Goal: Information Seeking & Learning: Compare options

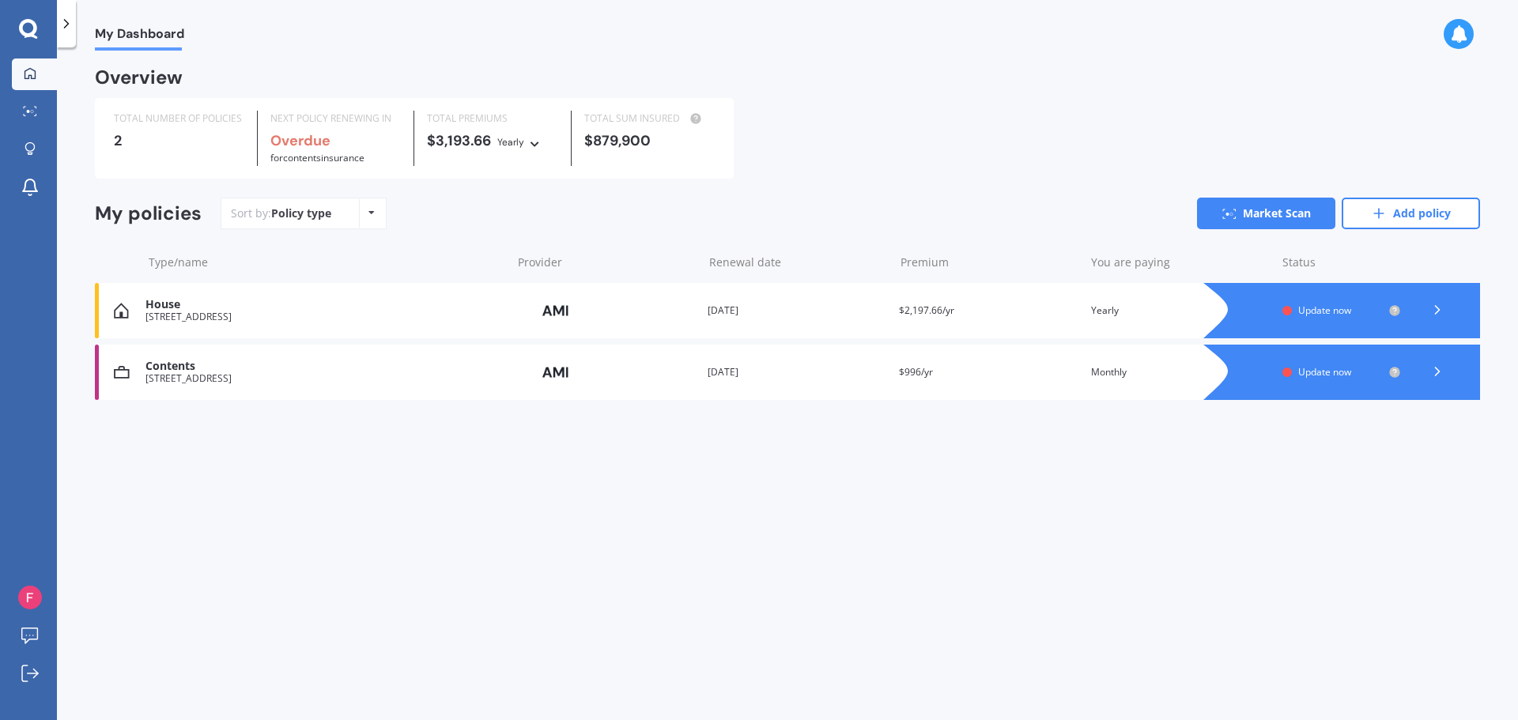
click at [1443, 310] on icon at bounding box center [1437, 310] width 16 height 16
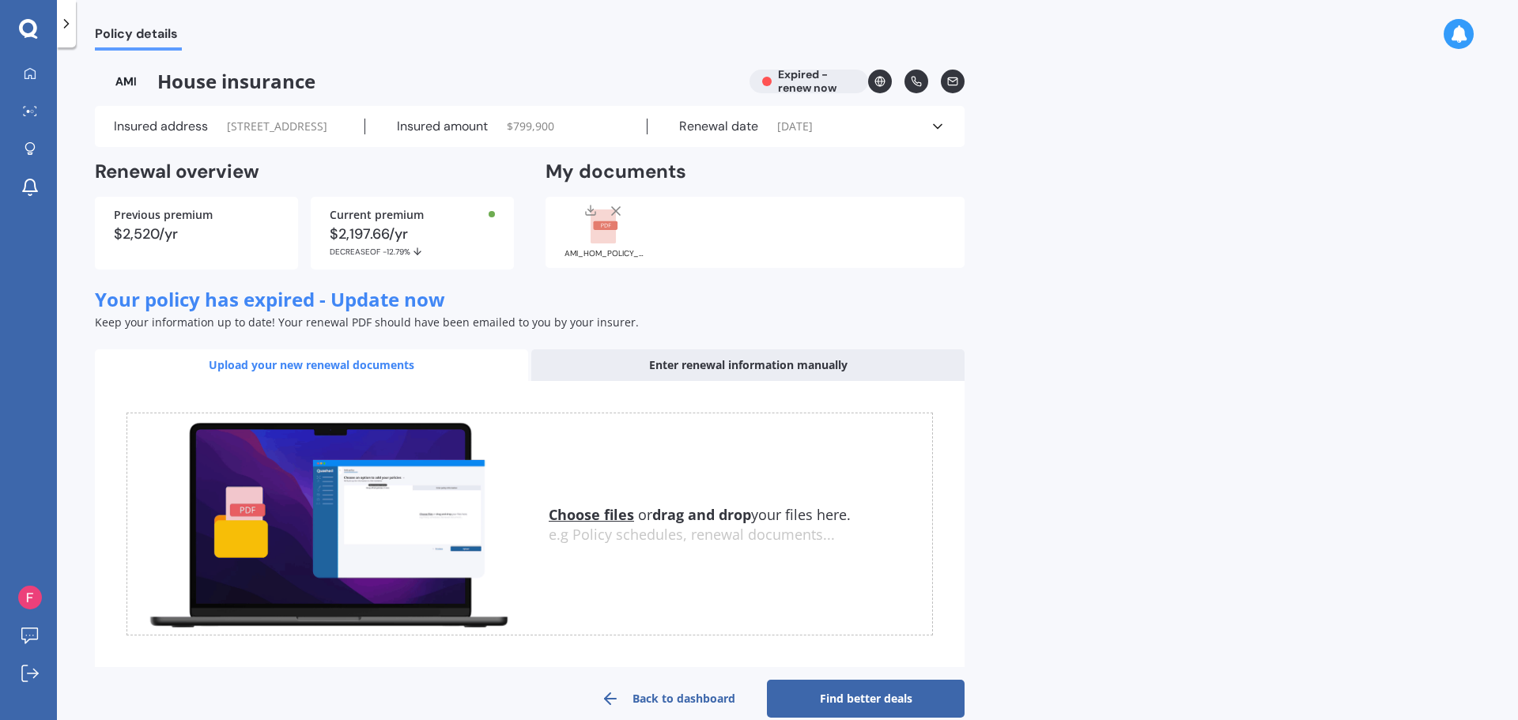
click at [601, 244] on rect at bounding box center [603, 227] width 25 height 35
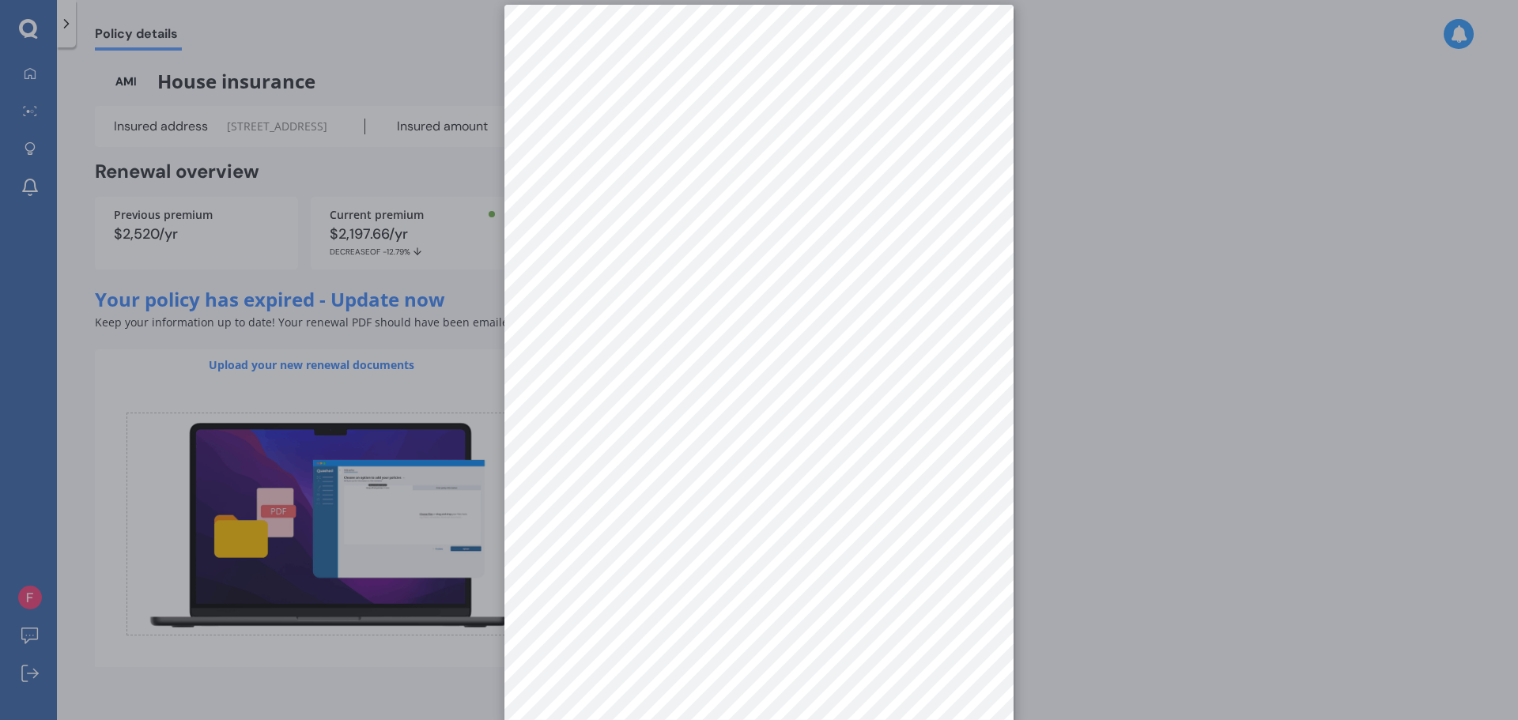
scroll to position [22, 0]
click at [1245, 387] on div at bounding box center [759, 360] width 1518 height 720
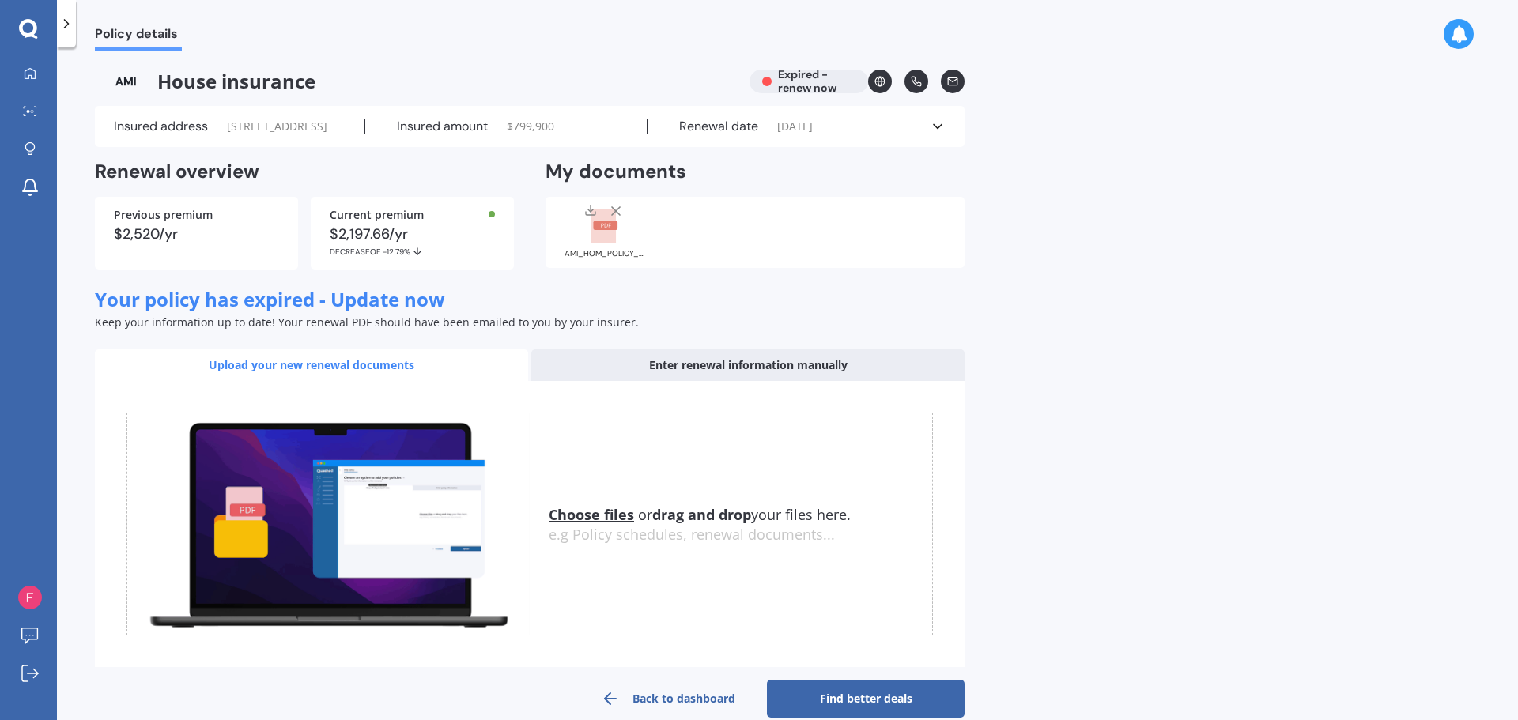
click at [769, 134] on div "Renewal date [DATE]" at bounding box center [788, 127] width 282 height 16
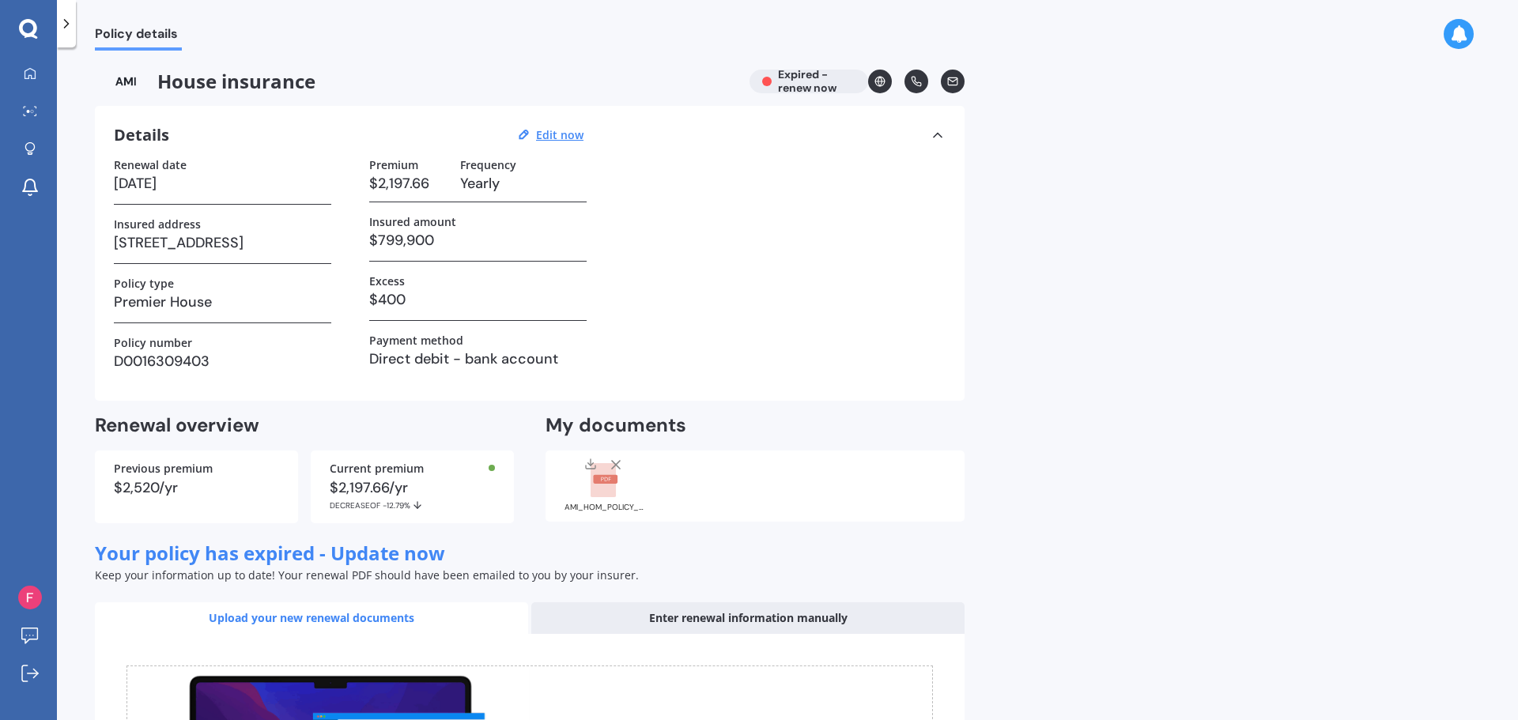
click at [1493, 552] on div "Policy details House insurance Expired - renew now Details Edit now Renewal dat…" at bounding box center [787, 387] width 1461 height 673
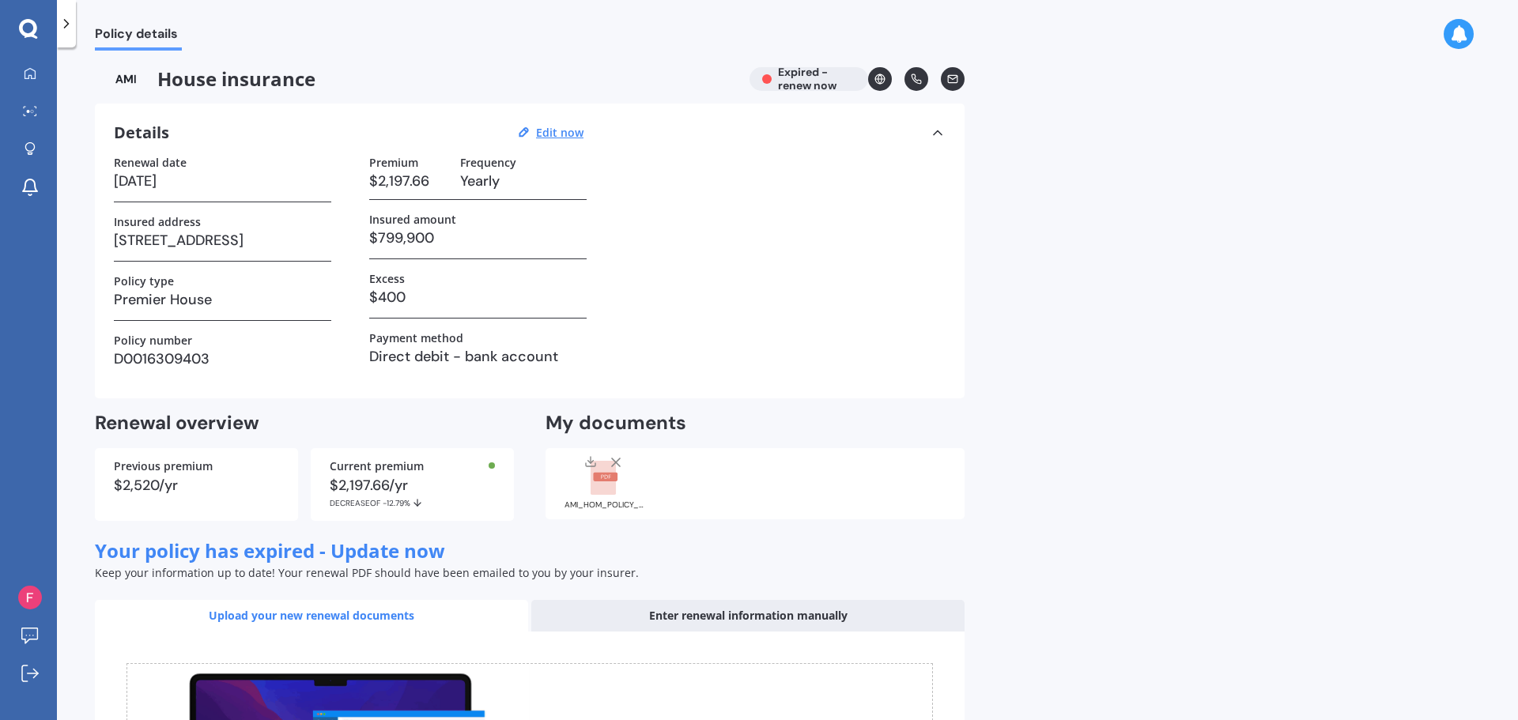
scroll to position [0, 0]
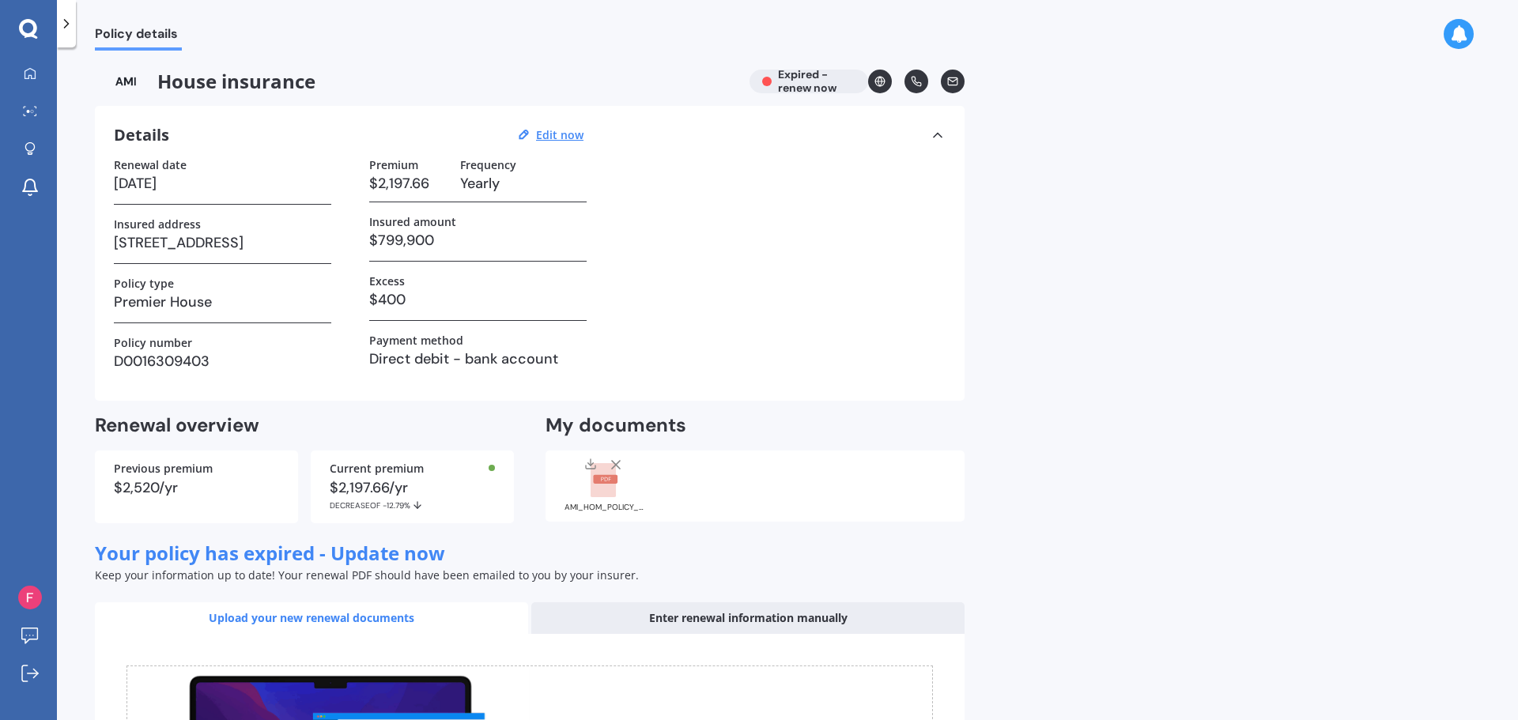
click at [788, 75] on div "House insurance Expired - renew now" at bounding box center [530, 82] width 870 height 24
click at [772, 89] on div "House insurance Expired - renew now" at bounding box center [530, 82] width 870 height 24
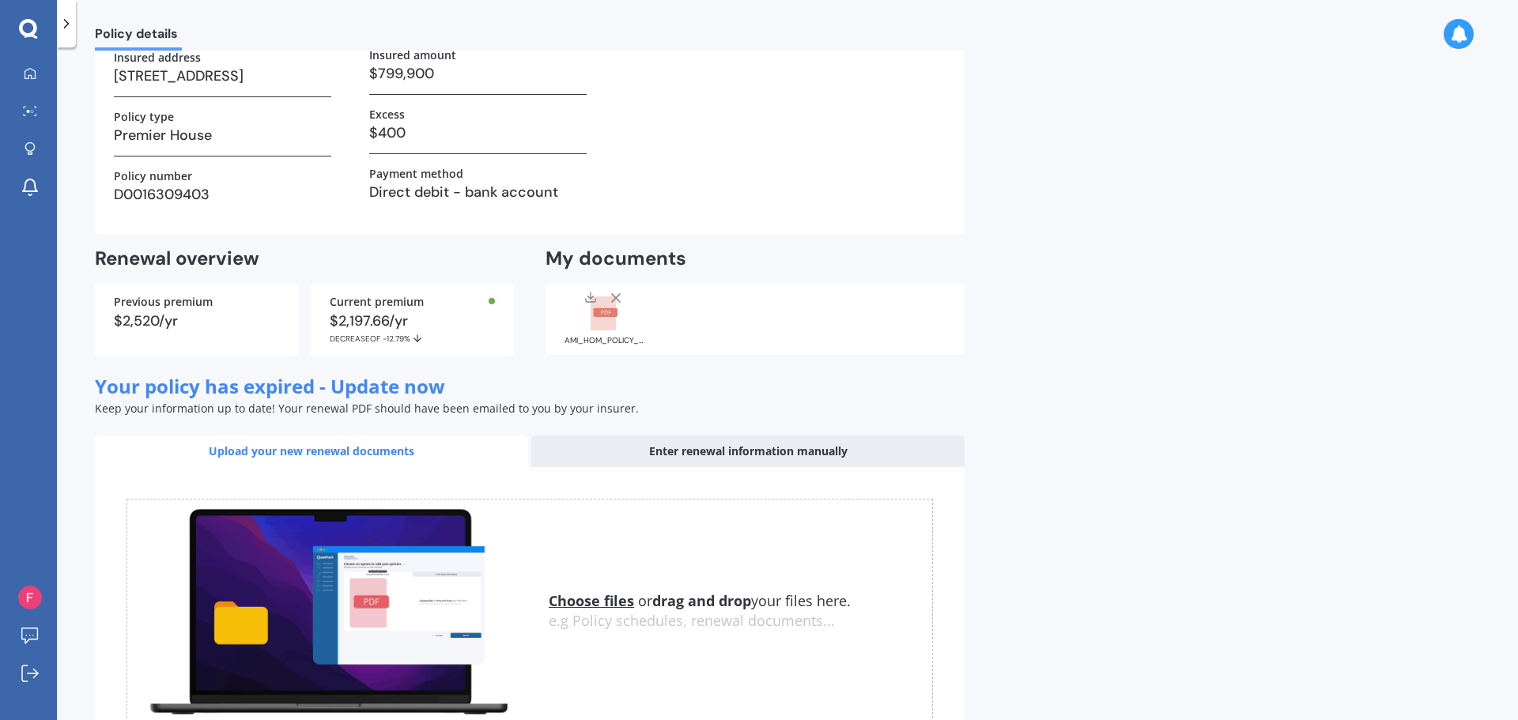
scroll to position [280, 0]
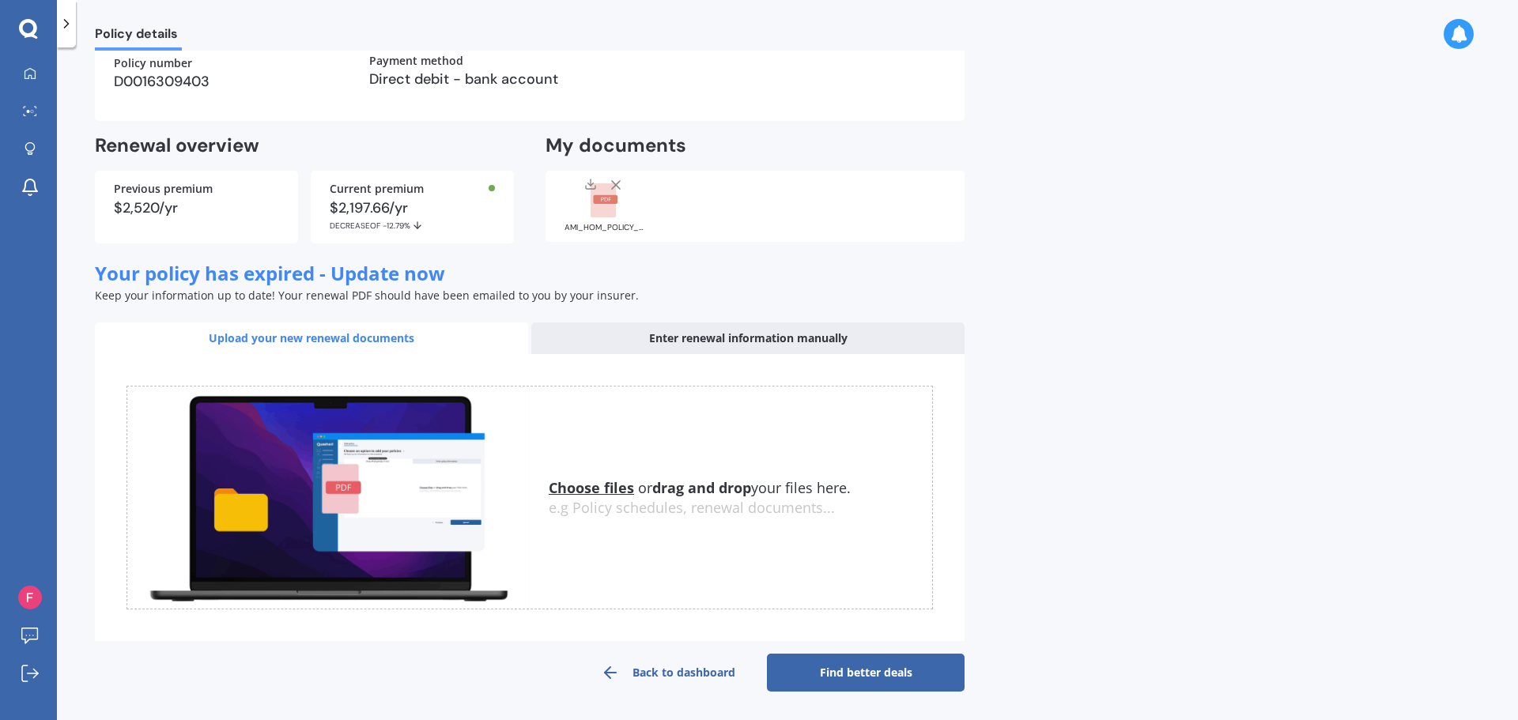
click at [851, 685] on link "Find better deals" at bounding box center [866, 673] width 198 height 38
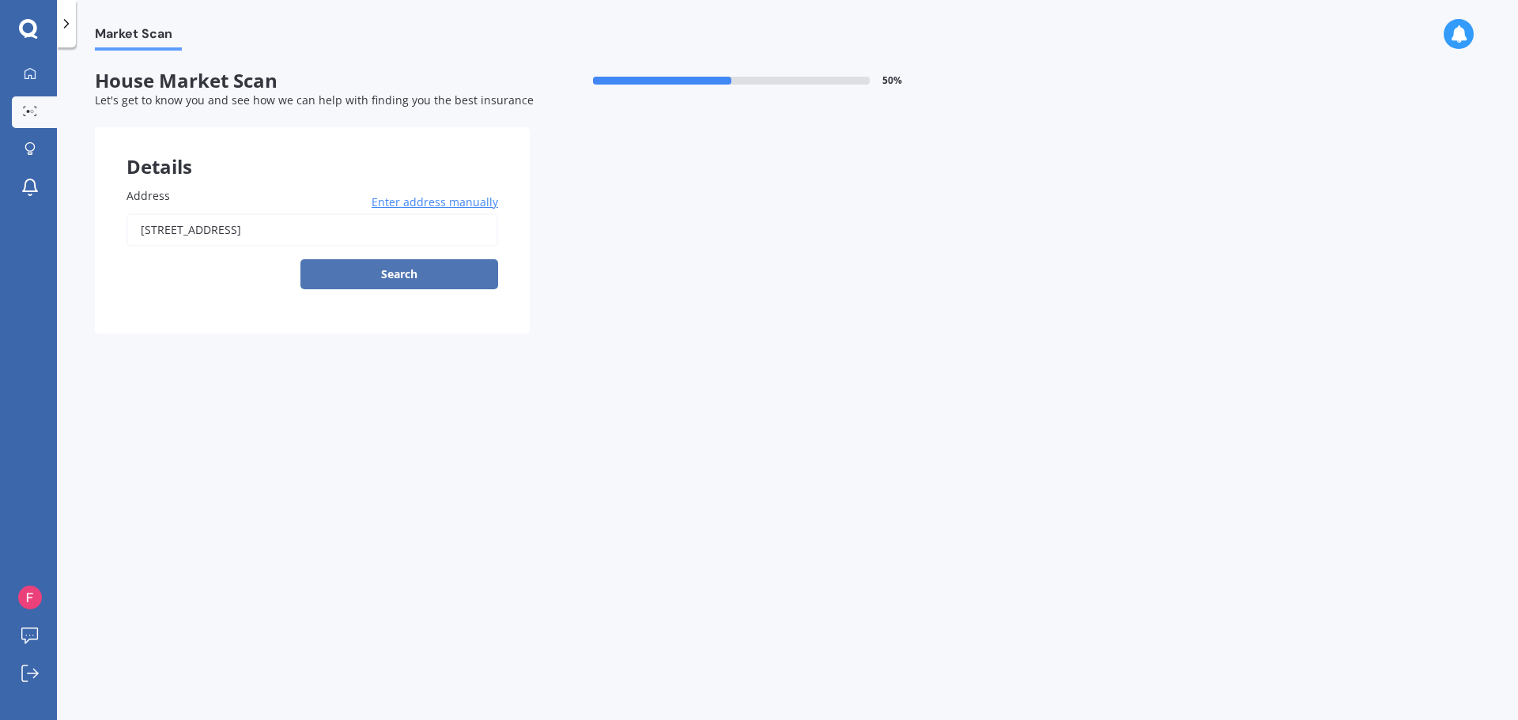
click at [402, 264] on button "Search" at bounding box center [399, 274] width 198 height 30
click at [289, 225] on input "[STREET_ADDRESS]" at bounding box center [312, 229] width 372 height 33
type input "[STREET_ADDRESS]"
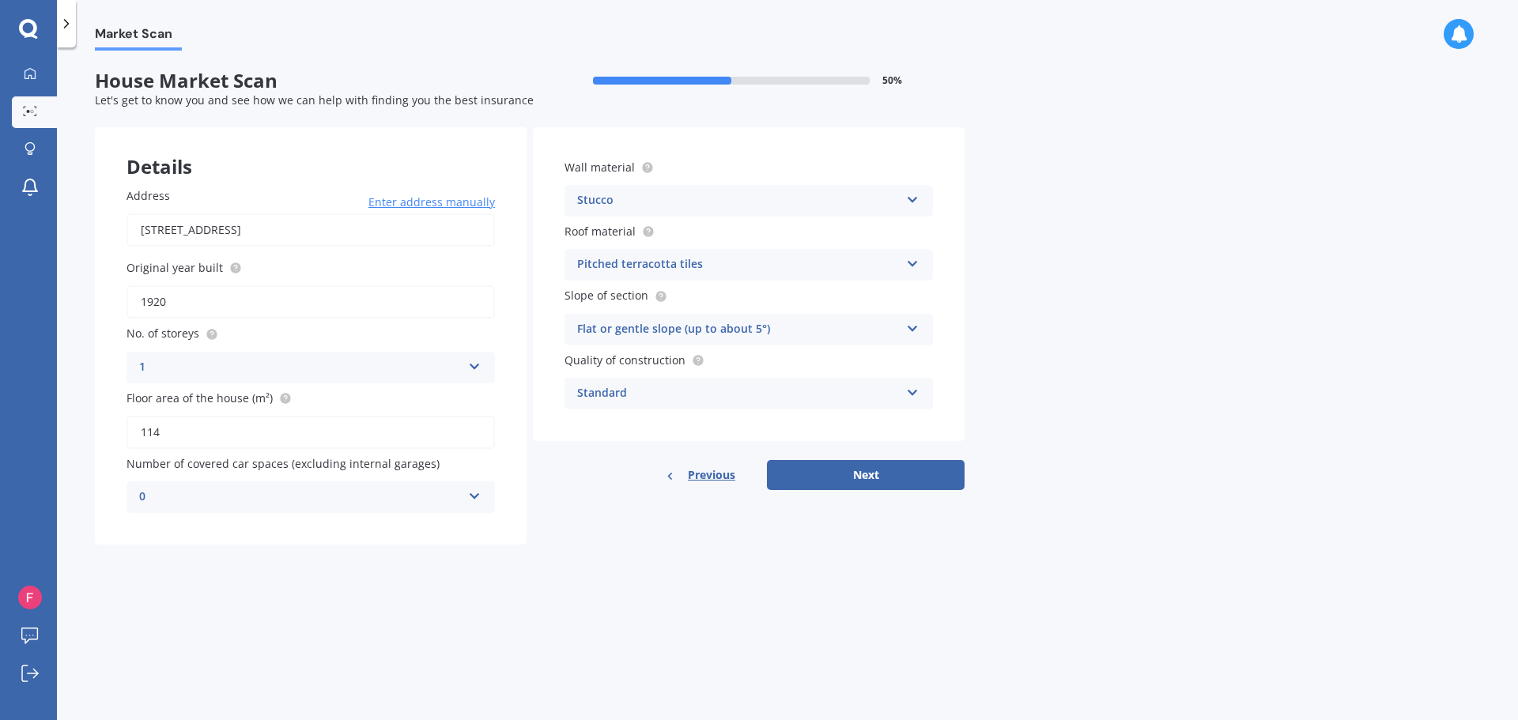
click at [408, 204] on span "Enter address manually" at bounding box center [431, 202] width 126 height 16
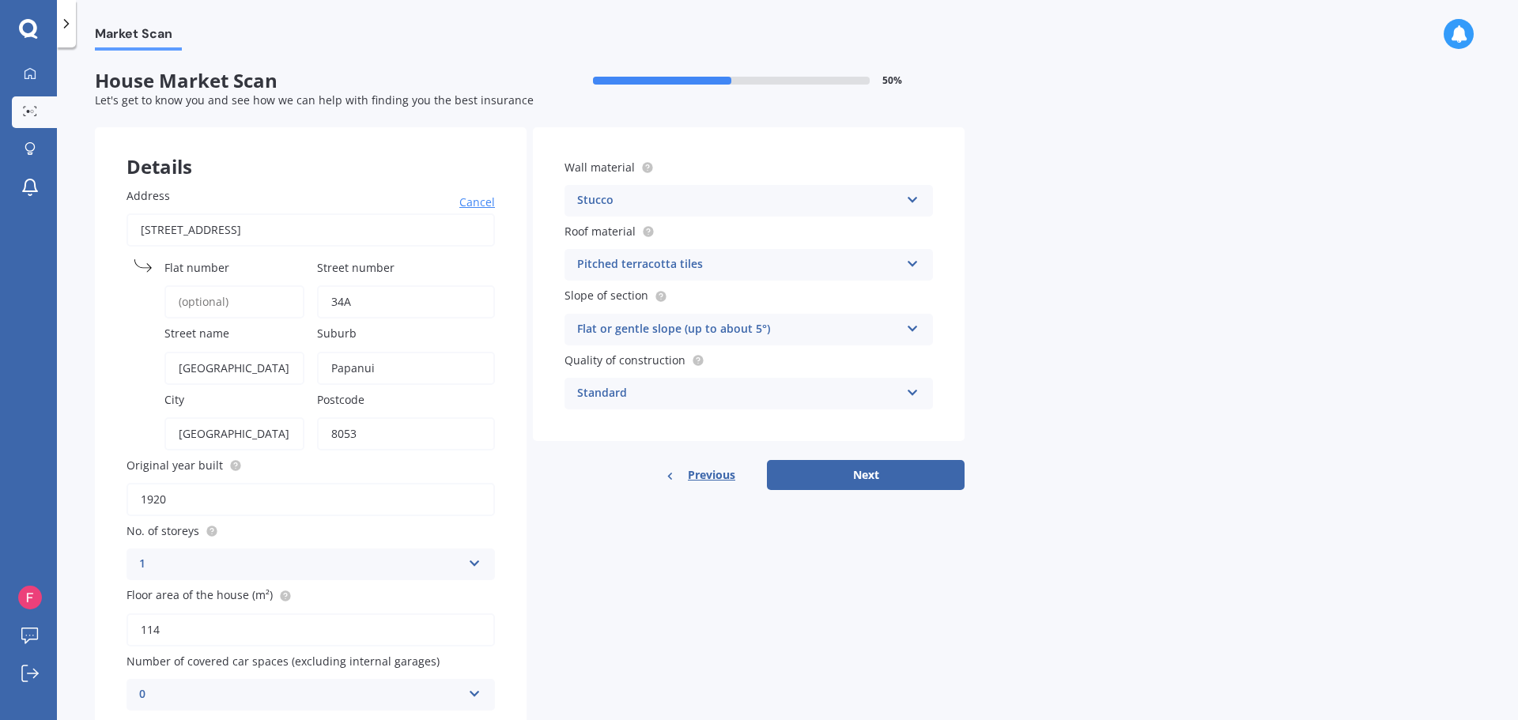
click at [323, 497] on input "1920" at bounding box center [310, 499] width 368 height 33
click at [321, 497] on input "1920" at bounding box center [310, 499] width 368 height 33
click at [319, 497] on input "1920" at bounding box center [310, 499] width 368 height 33
click at [604, 193] on div "Stucco" at bounding box center [738, 200] width 323 height 19
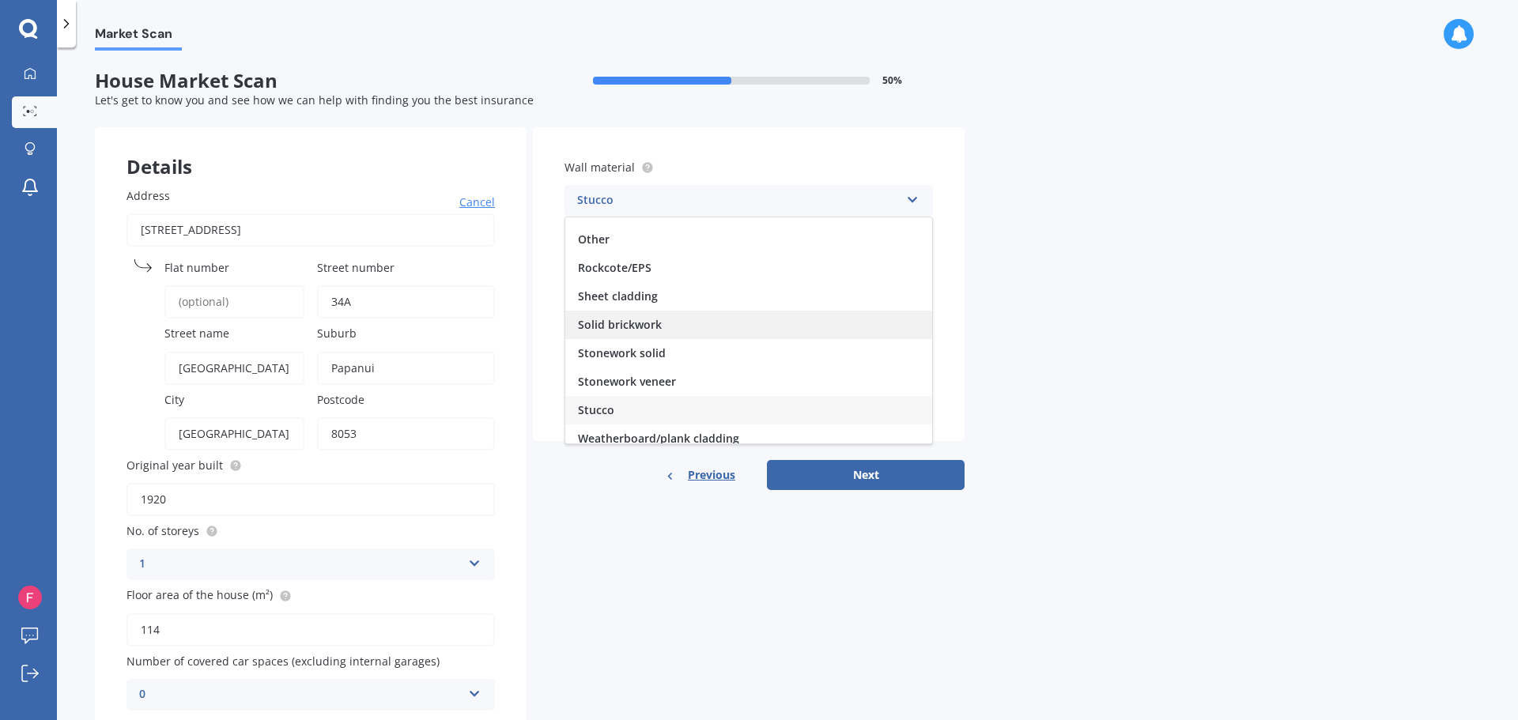
scroll to position [144, 0]
click at [614, 316] on span "Solid brickwork" at bounding box center [620, 315] width 84 height 15
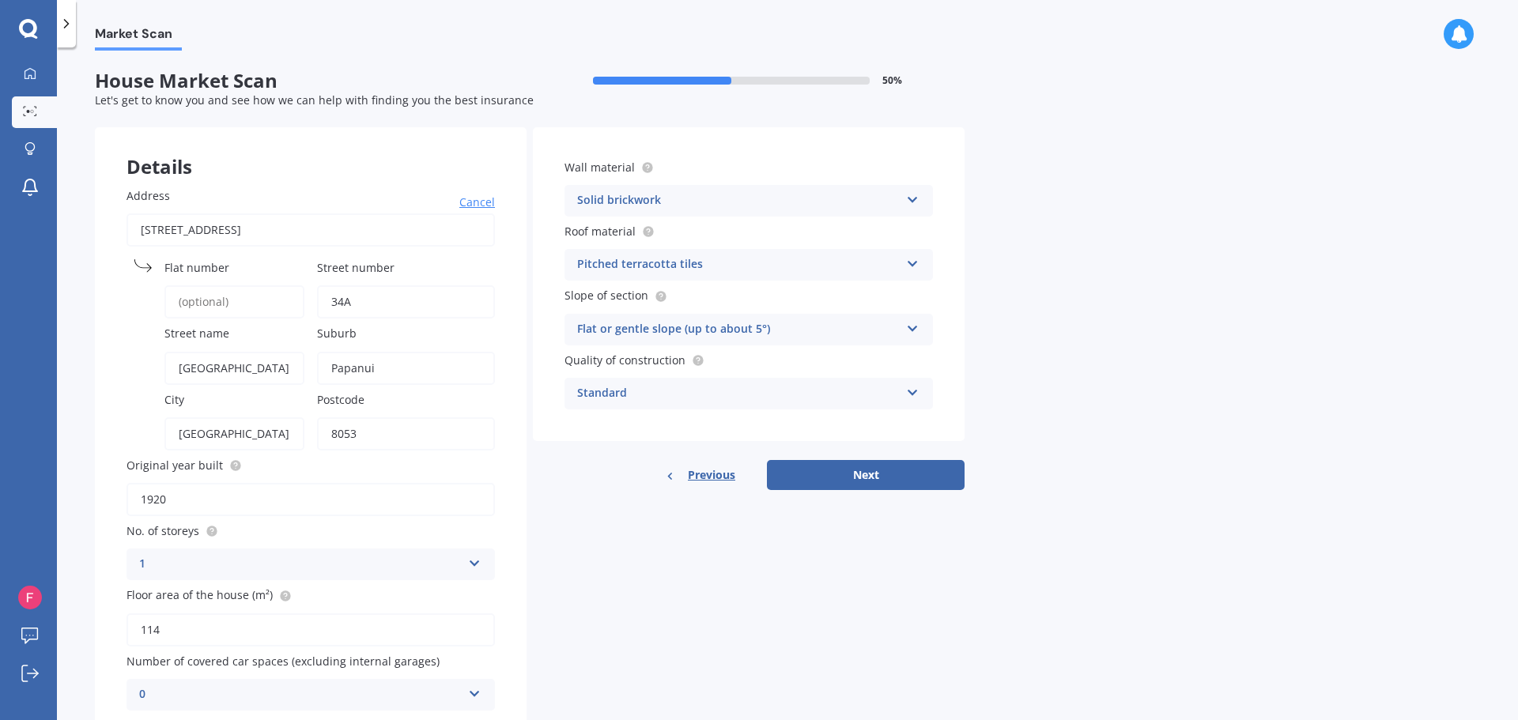
click at [649, 264] on div "Pitched terracotta tiles" at bounding box center [738, 264] width 323 height 19
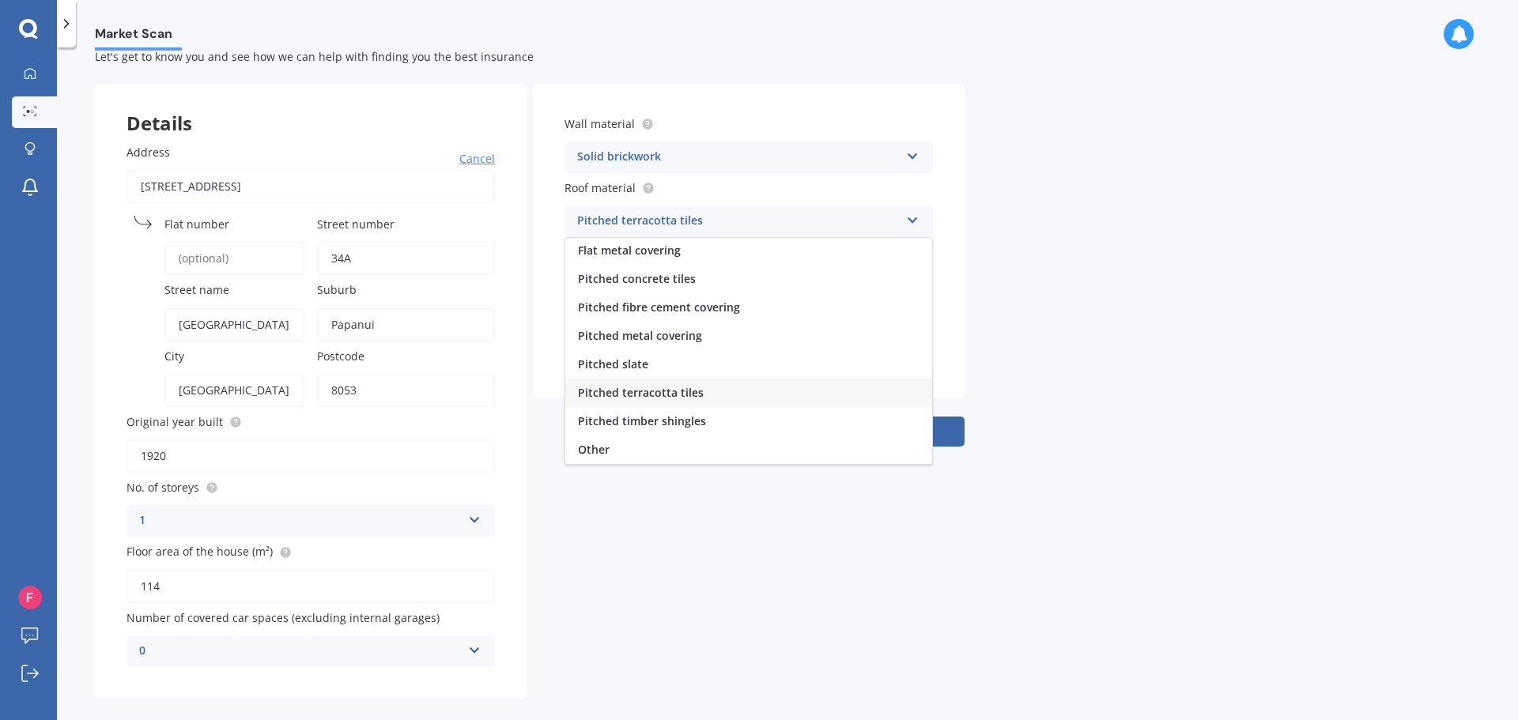
scroll to position [63, 0]
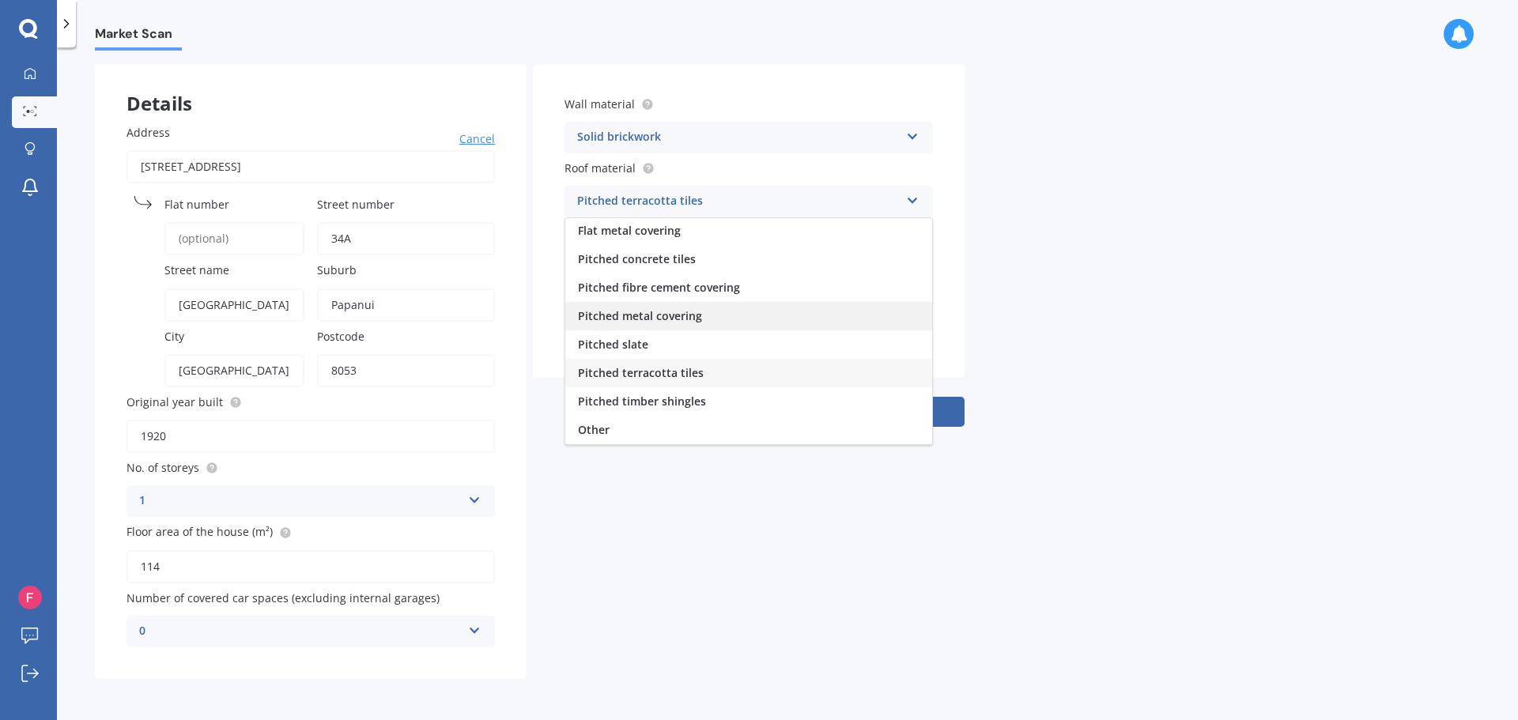
click at [654, 316] on span "Pitched metal covering" at bounding box center [640, 315] width 124 height 15
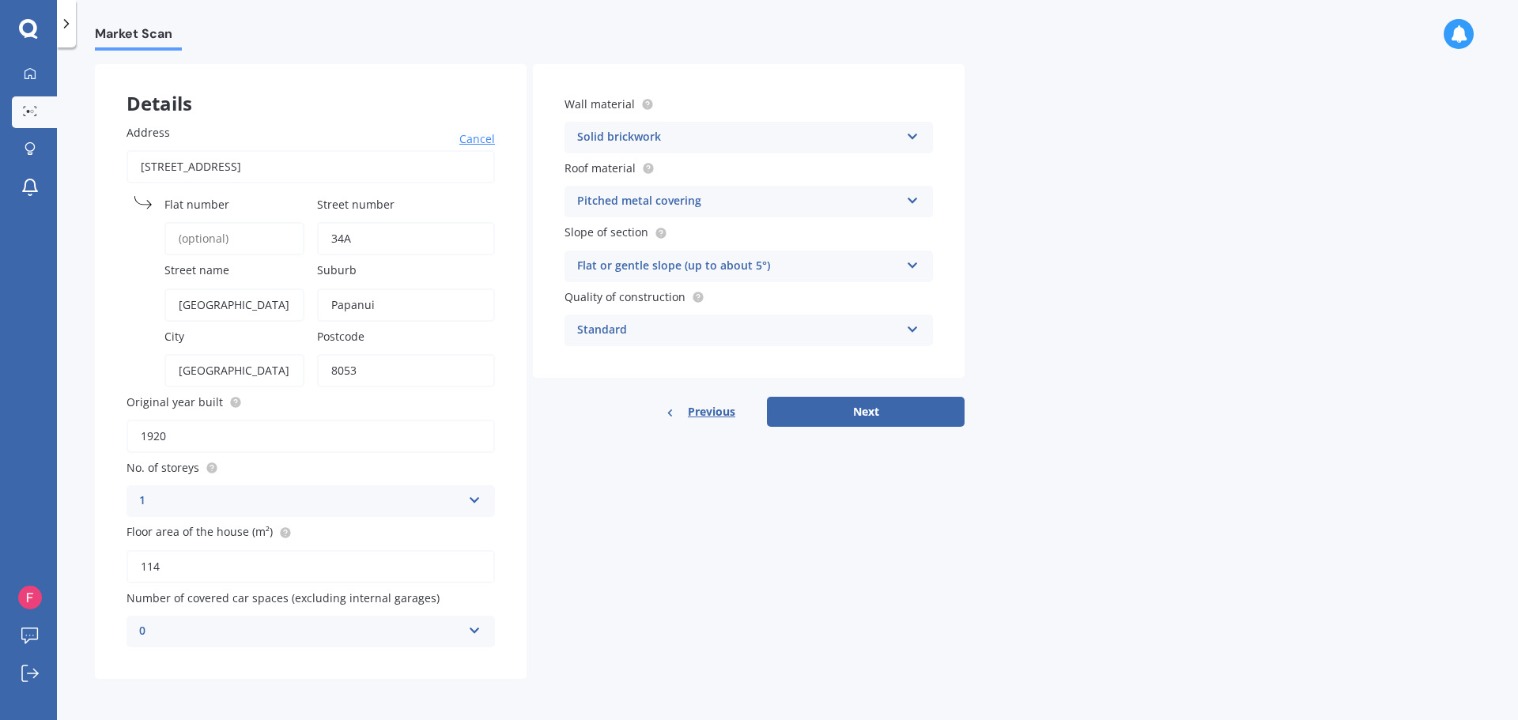
click at [644, 271] on div "Flat or gentle slope (up to about 5°)" at bounding box center [738, 266] width 323 height 19
click at [597, 277] on div "Flat or gentle slope (up to about 5°) Flat or gentle slope (up to about 5°) Mod…" at bounding box center [748, 267] width 368 height 32
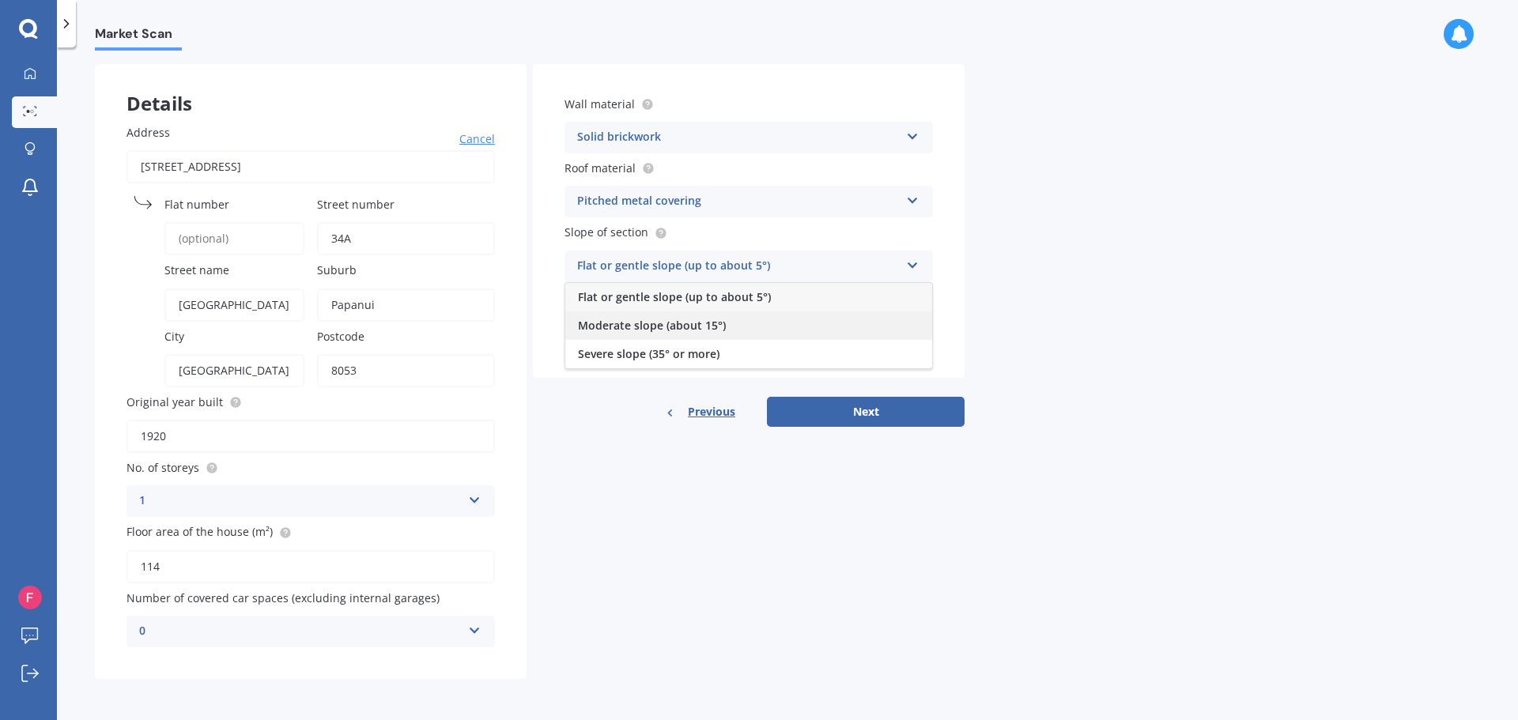
click at [621, 319] on span "Moderate slope (about 15°)" at bounding box center [652, 325] width 148 height 15
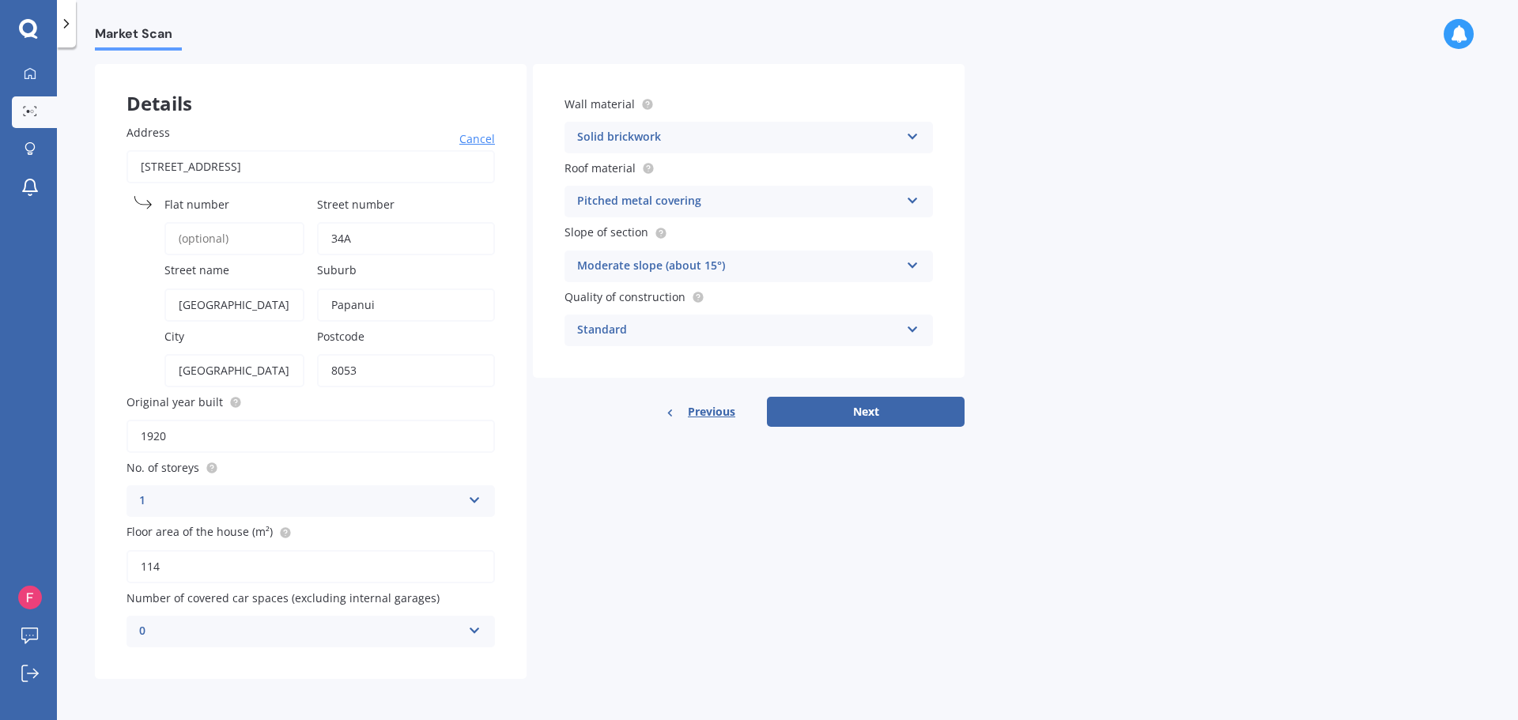
click at [609, 325] on div "Standard" at bounding box center [738, 330] width 323 height 19
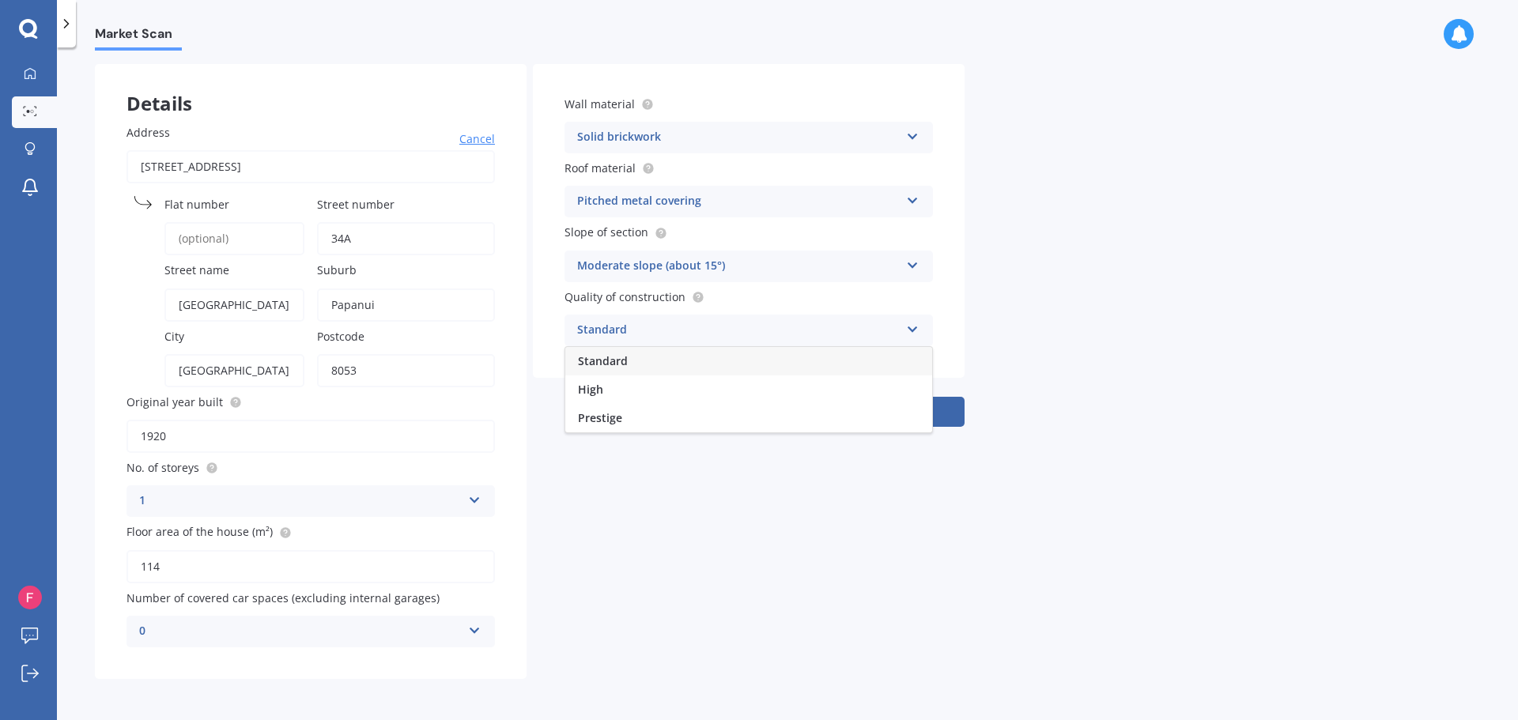
click at [609, 323] on div "Standard" at bounding box center [738, 330] width 323 height 19
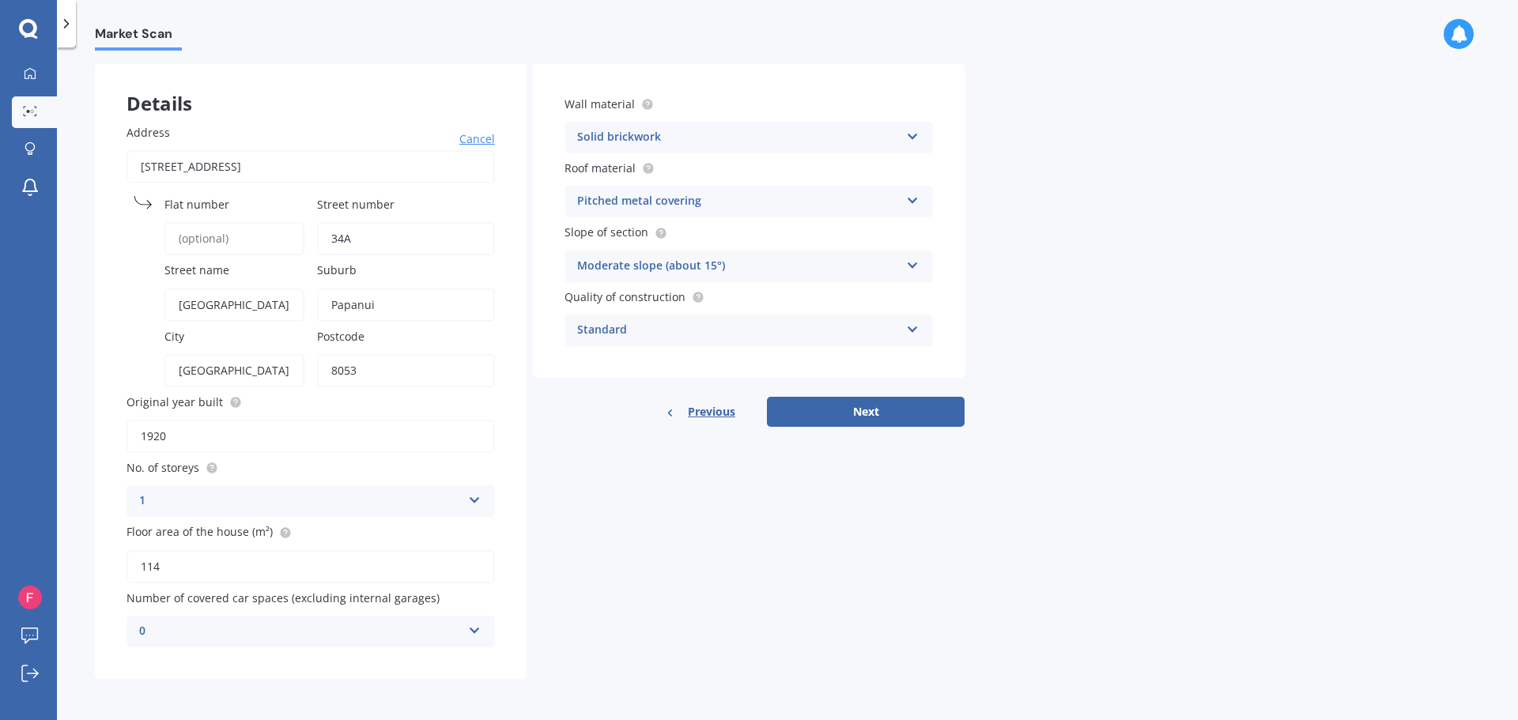
click at [609, 324] on div "Standard" at bounding box center [738, 330] width 323 height 19
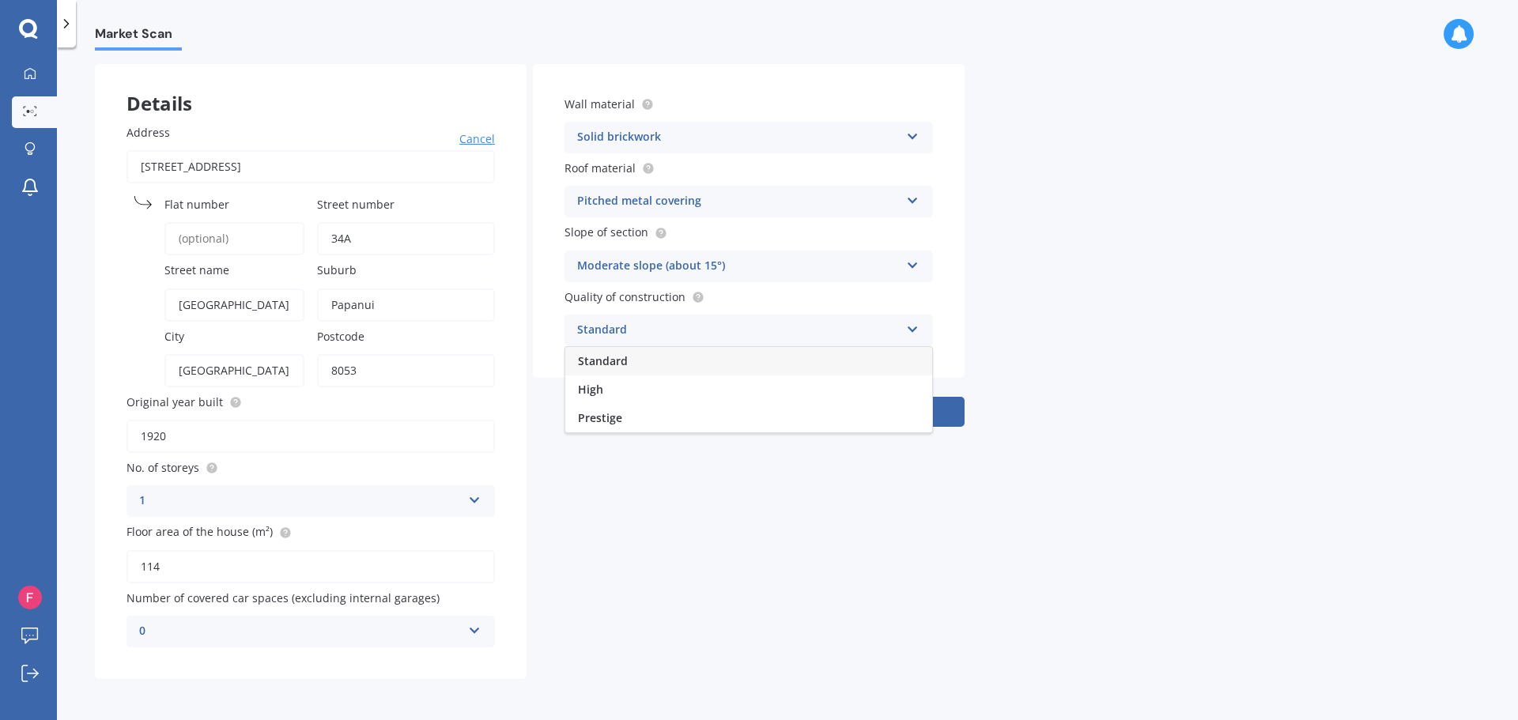
click at [609, 324] on div "Standard" at bounding box center [738, 330] width 323 height 19
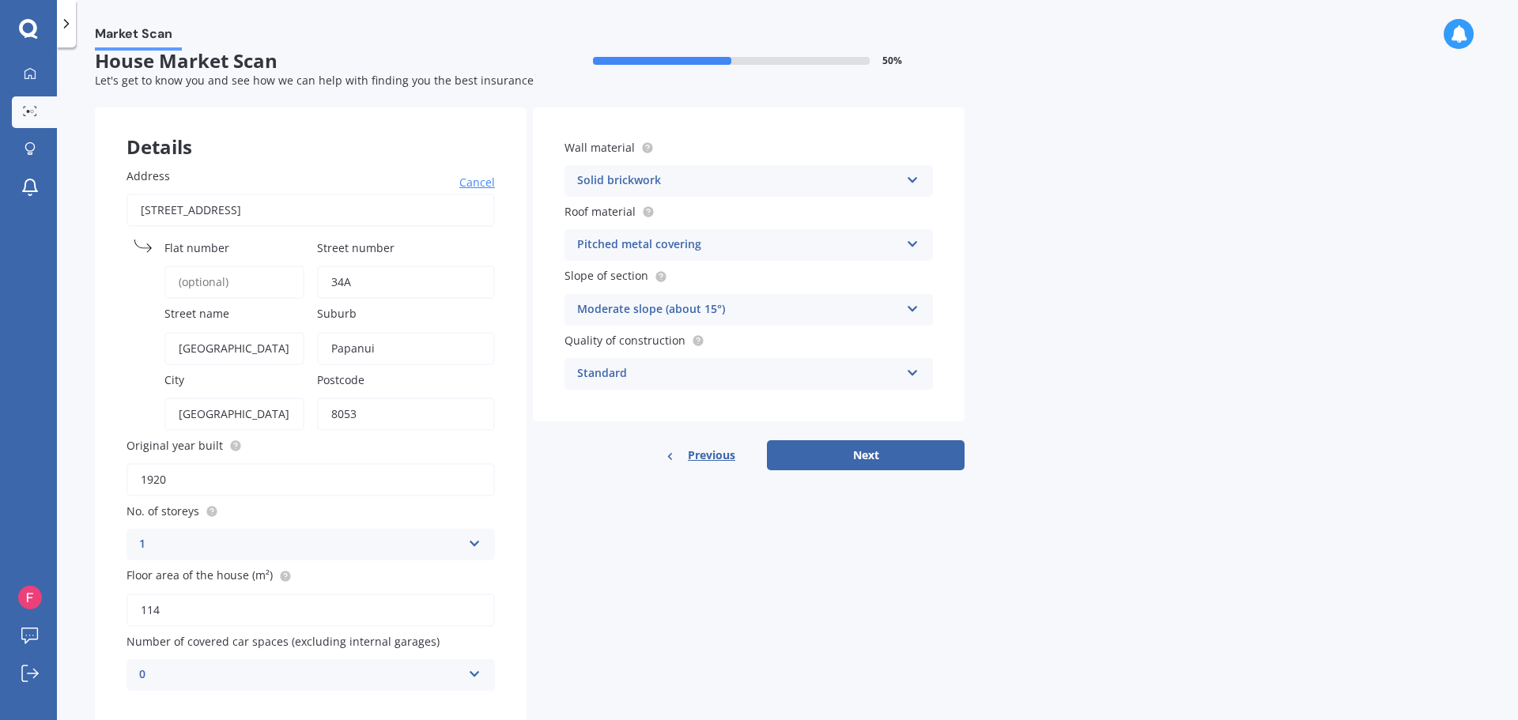
scroll to position [0, 0]
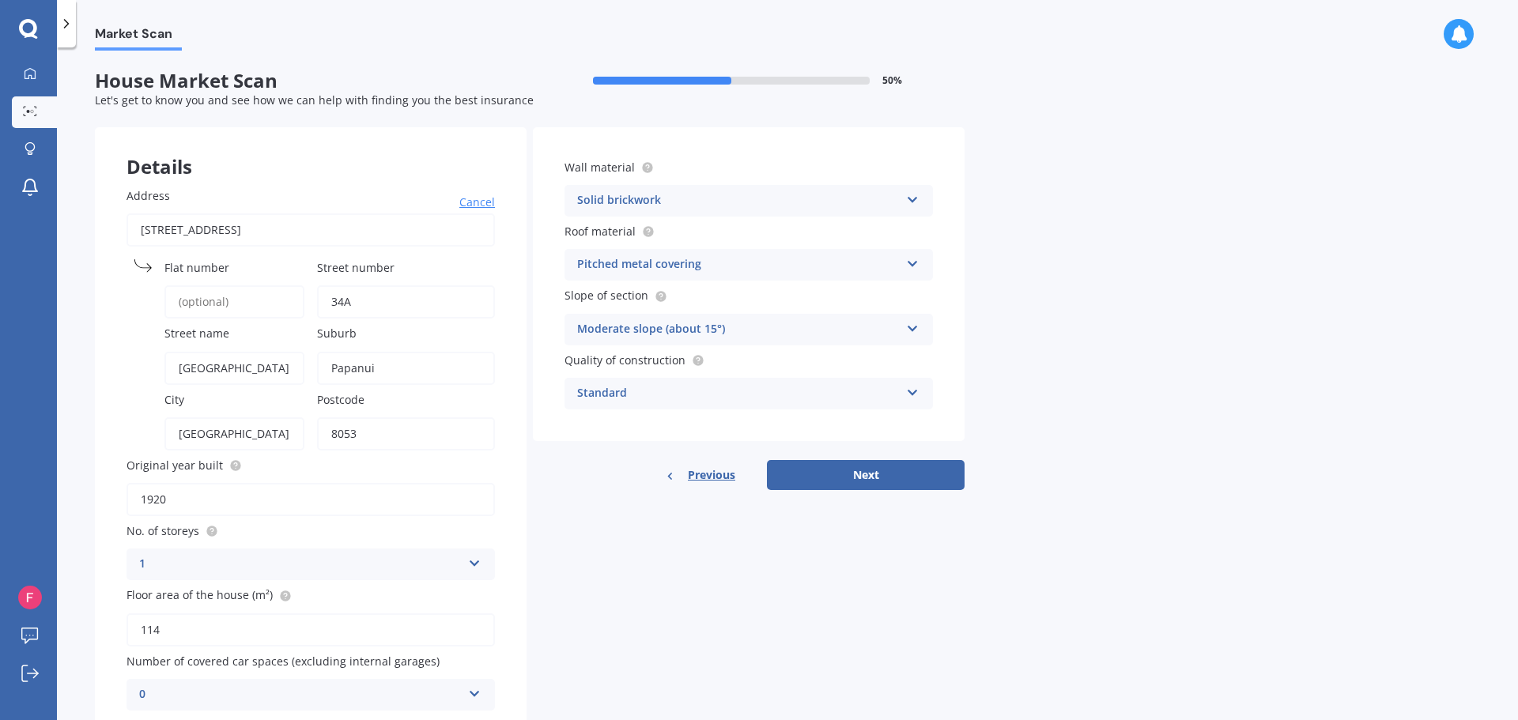
click at [242, 298] on input "Flat number" at bounding box center [234, 301] width 140 height 33
click at [406, 311] on input "34A" at bounding box center [406, 301] width 178 height 33
click at [262, 352] on input "[GEOGRAPHIC_DATA]" at bounding box center [234, 368] width 140 height 33
click at [86, 415] on div "Market Scan House Market Scan 50 % Let's get to know you and see how we can hel…" at bounding box center [787, 387] width 1461 height 673
drag, startPoint x: 207, startPoint y: 500, endPoint x: 31, endPoint y: 503, distance: 176.3
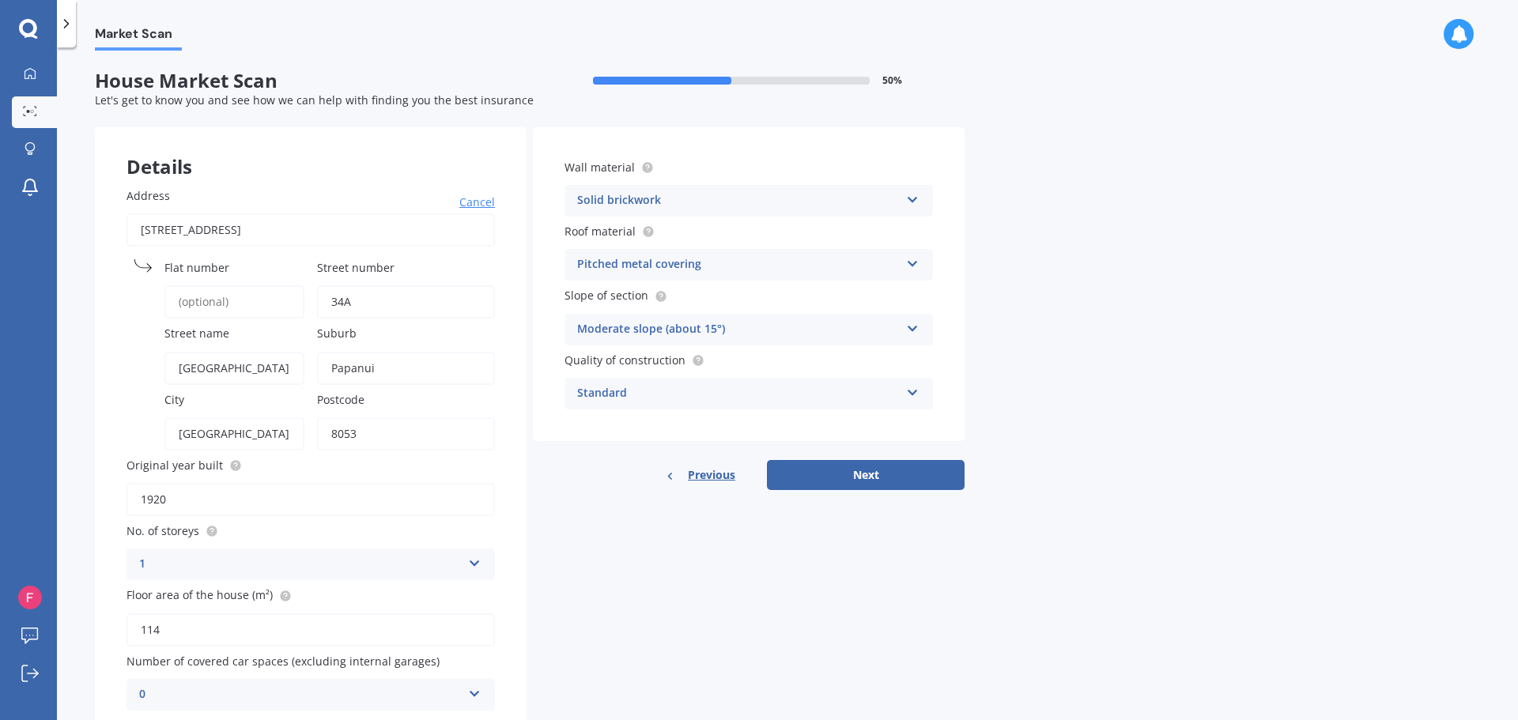
click at [31, 503] on div "My Dashboard Market Scan Explore insurance Notifications Faris Mikdame Submit f…" at bounding box center [759, 360] width 1518 height 720
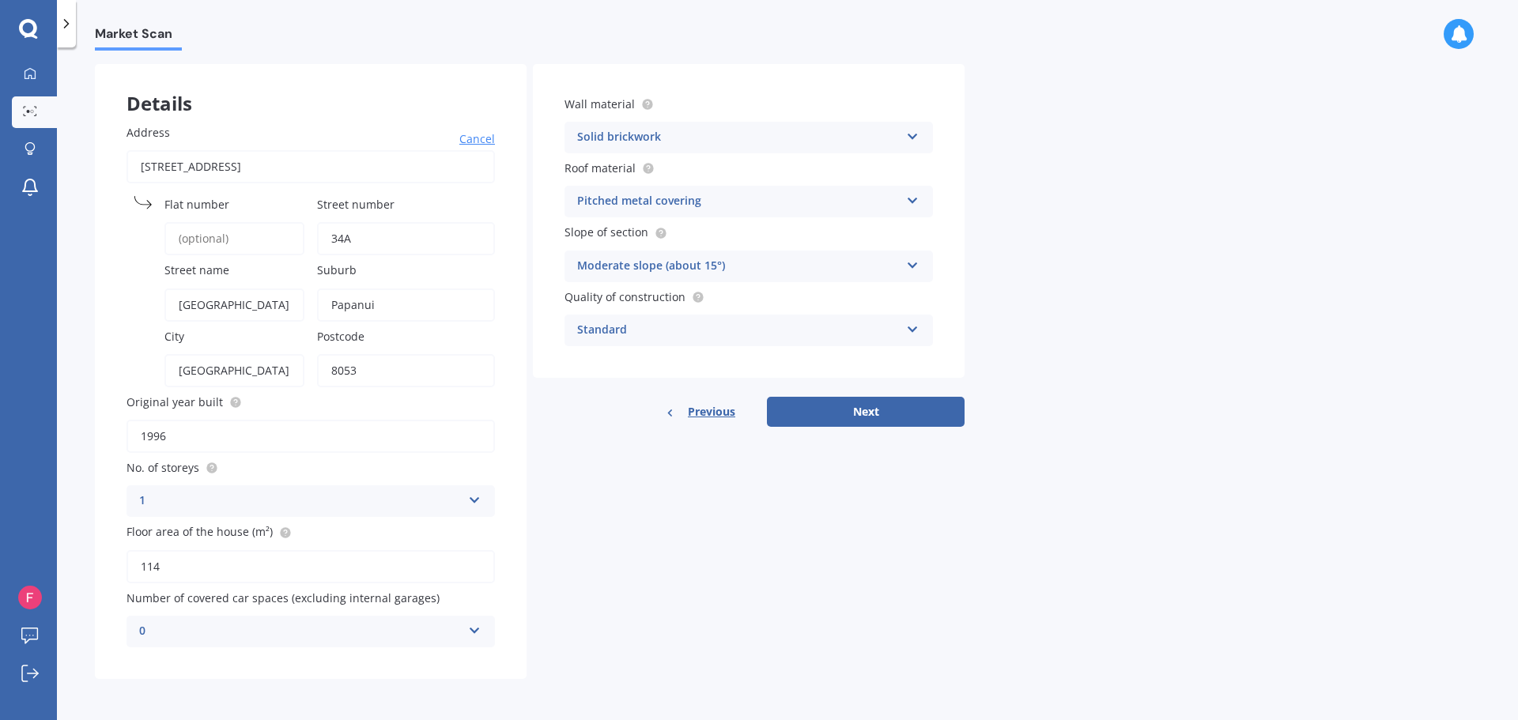
type input "1996"
drag, startPoint x: 239, startPoint y: 572, endPoint x: 91, endPoint y: 584, distance: 148.4
click at [91, 584] on div "Market Scan House Market Scan 50 % Let's get to know you and see how we can hel…" at bounding box center [787, 387] width 1461 height 673
type input "140"
click at [320, 639] on div "0" at bounding box center [300, 631] width 323 height 19
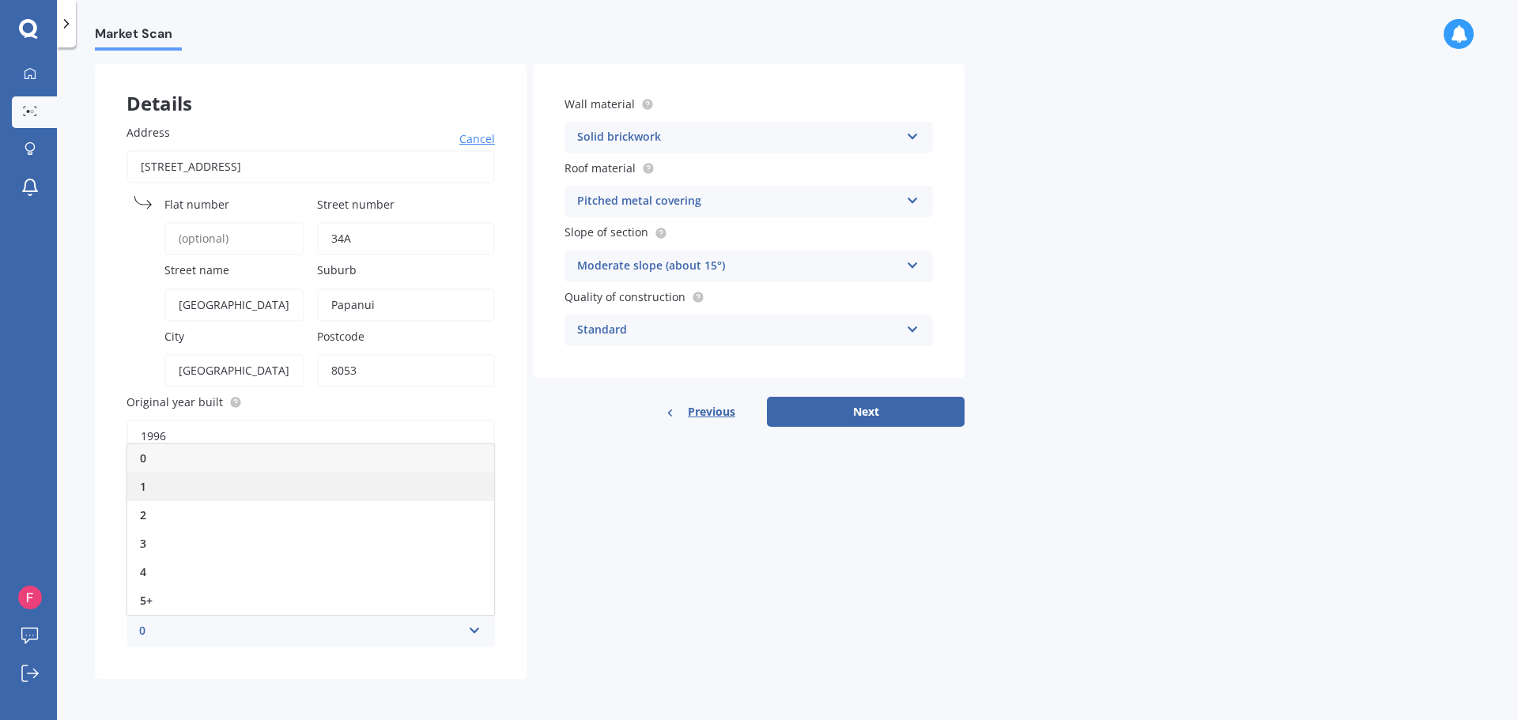
click at [170, 497] on div "1" at bounding box center [310, 487] width 367 height 28
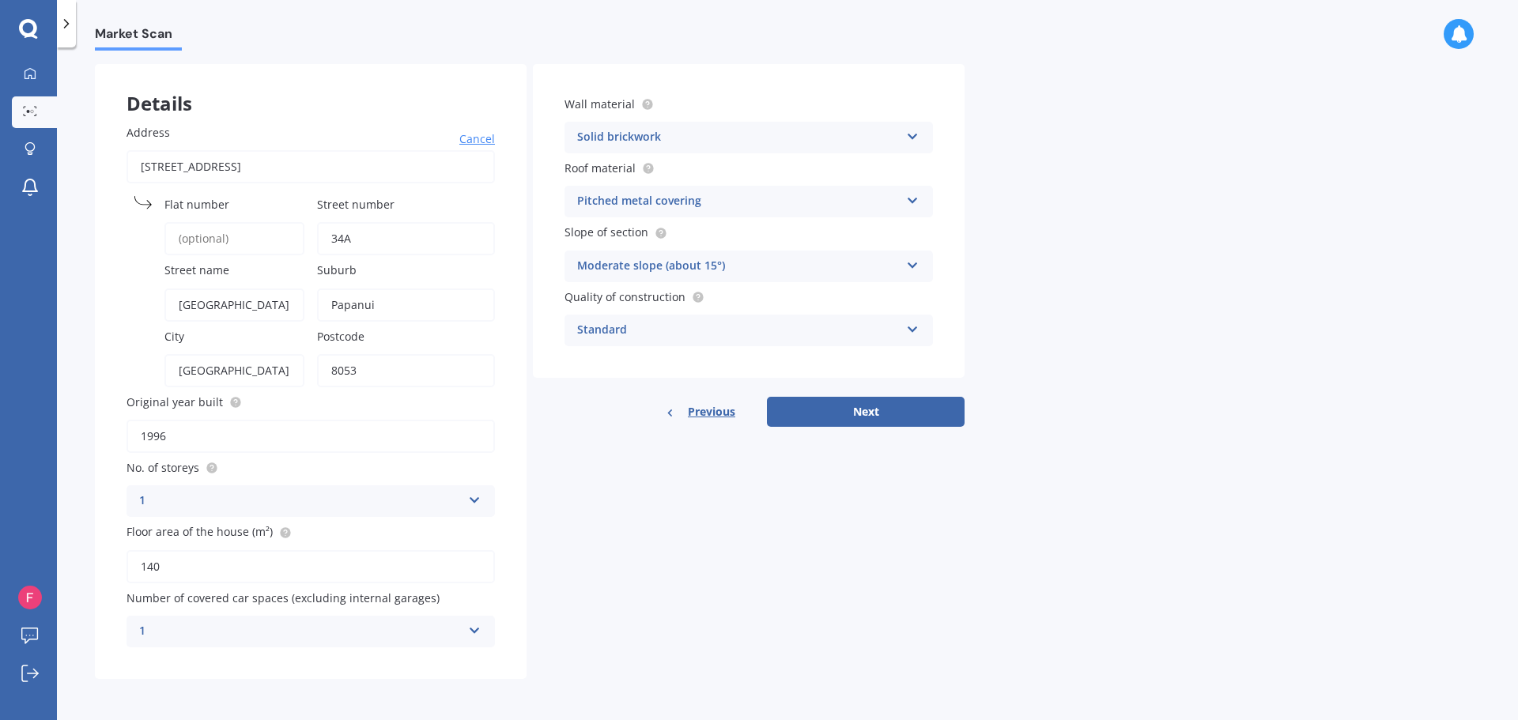
click at [394, 627] on div "1" at bounding box center [300, 631] width 323 height 19
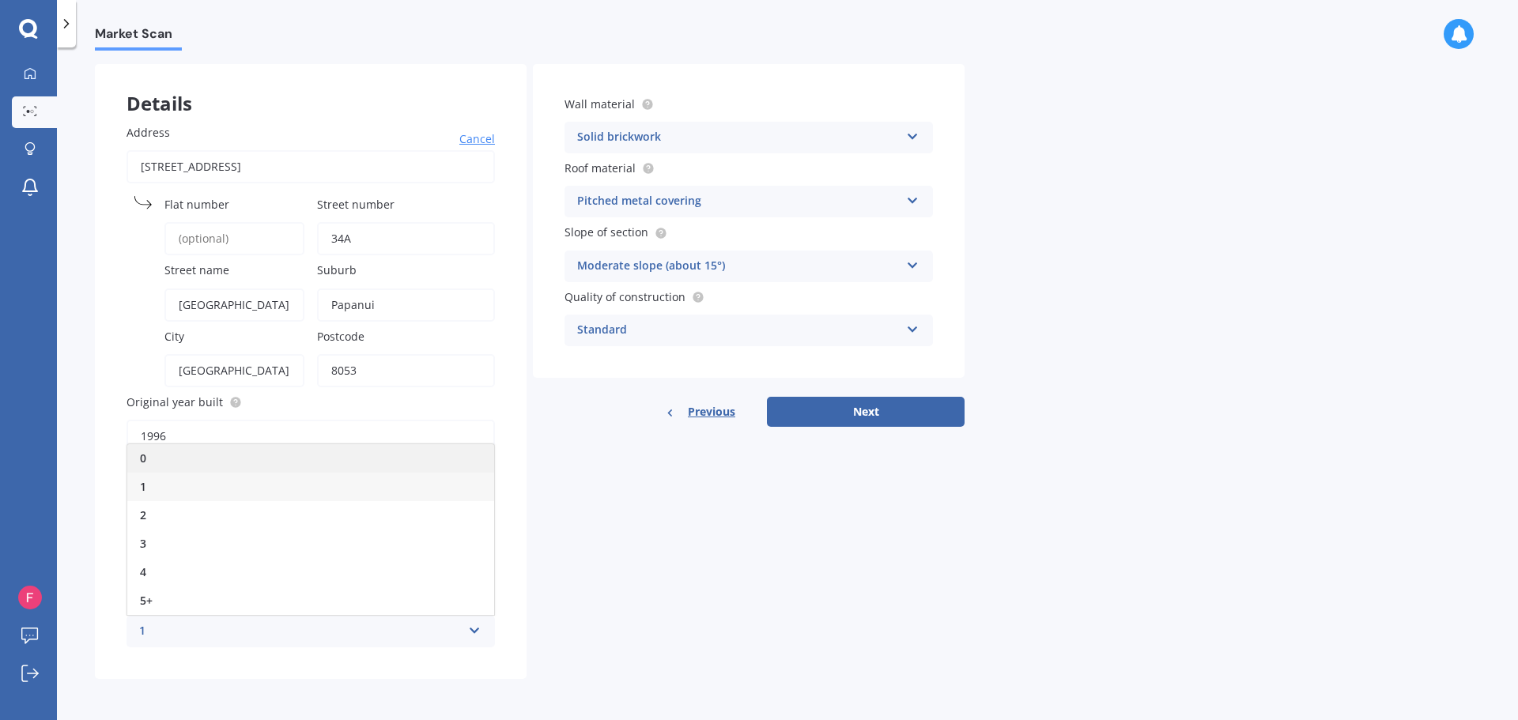
click at [171, 463] on div "0" at bounding box center [310, 458] width 367 height 28
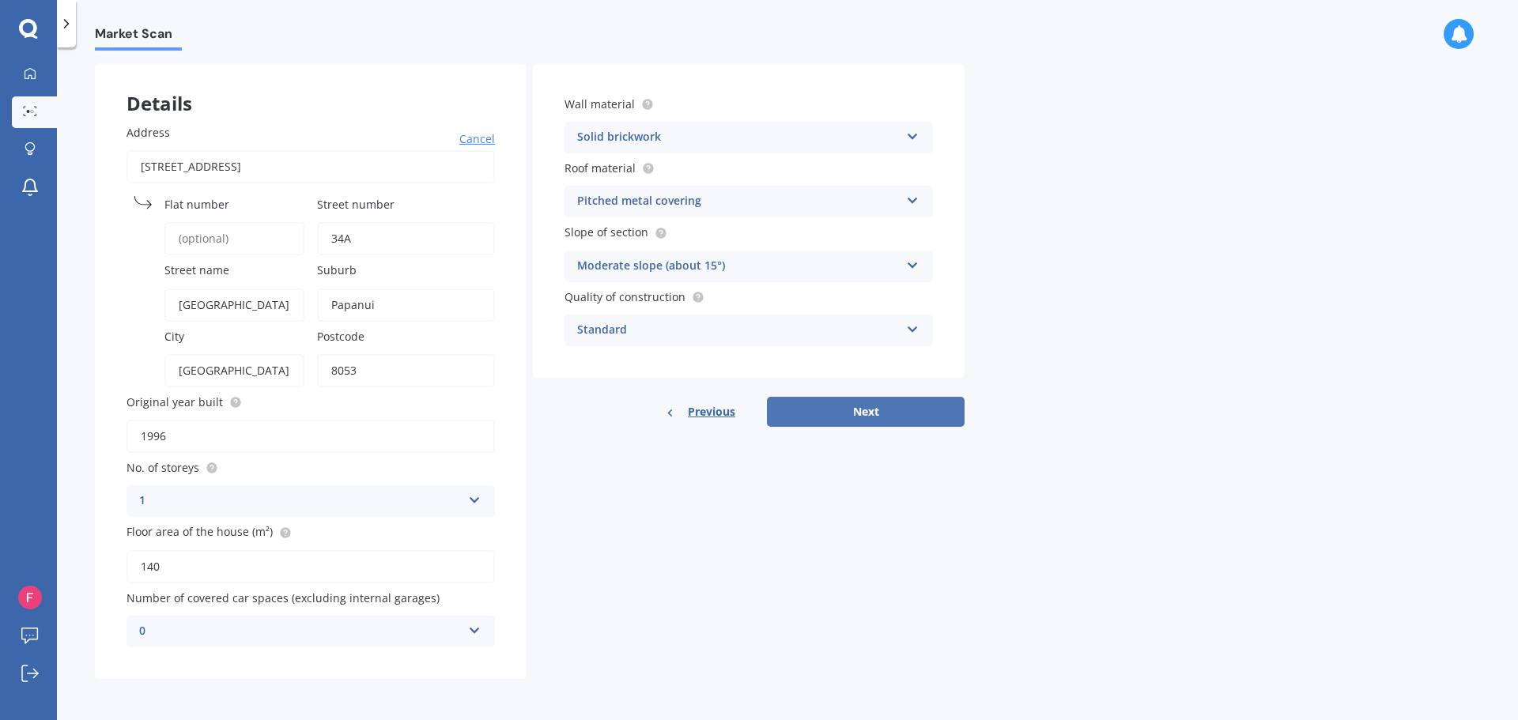
click at [858, 412] on button "Next" at bounding box center [866, 412] width 198 height 30
select select "04"
select select "01"
select select "1989"
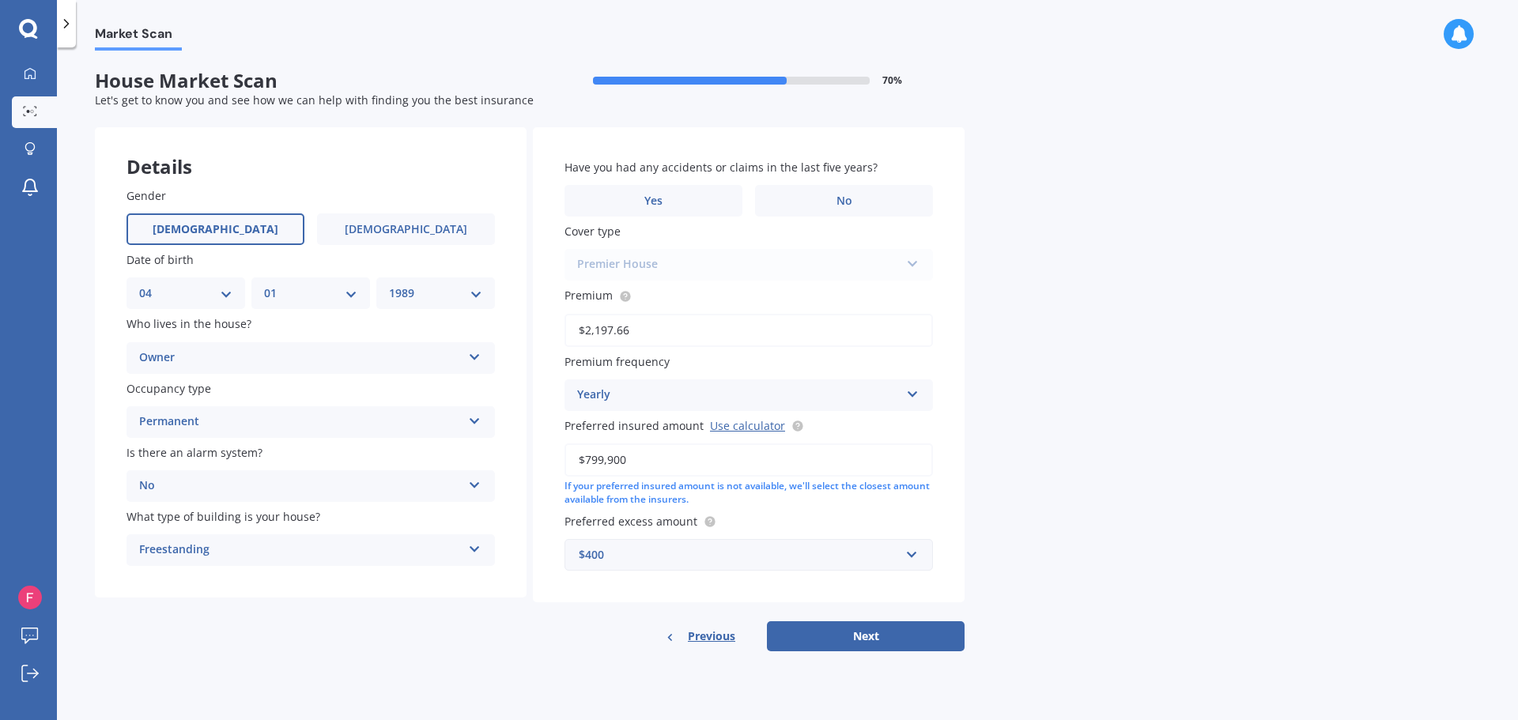
scroll to position [0, 0]
click at [328, 530] on div "What type of building is your house? Freestanding Freestanding Multi-unit (in a…" at bounding box center [310, 537] width 368 height 58
click at [316, 553] on div "Freestanding" at bounding box center [300, 550] width 323 height 19
click at [315, 554] on div "Freestanding" at bounding box center [300, 550] width 323 height 19
click at [810, 202] on label "No" at bounding box center [844, 201] width 178 height 32
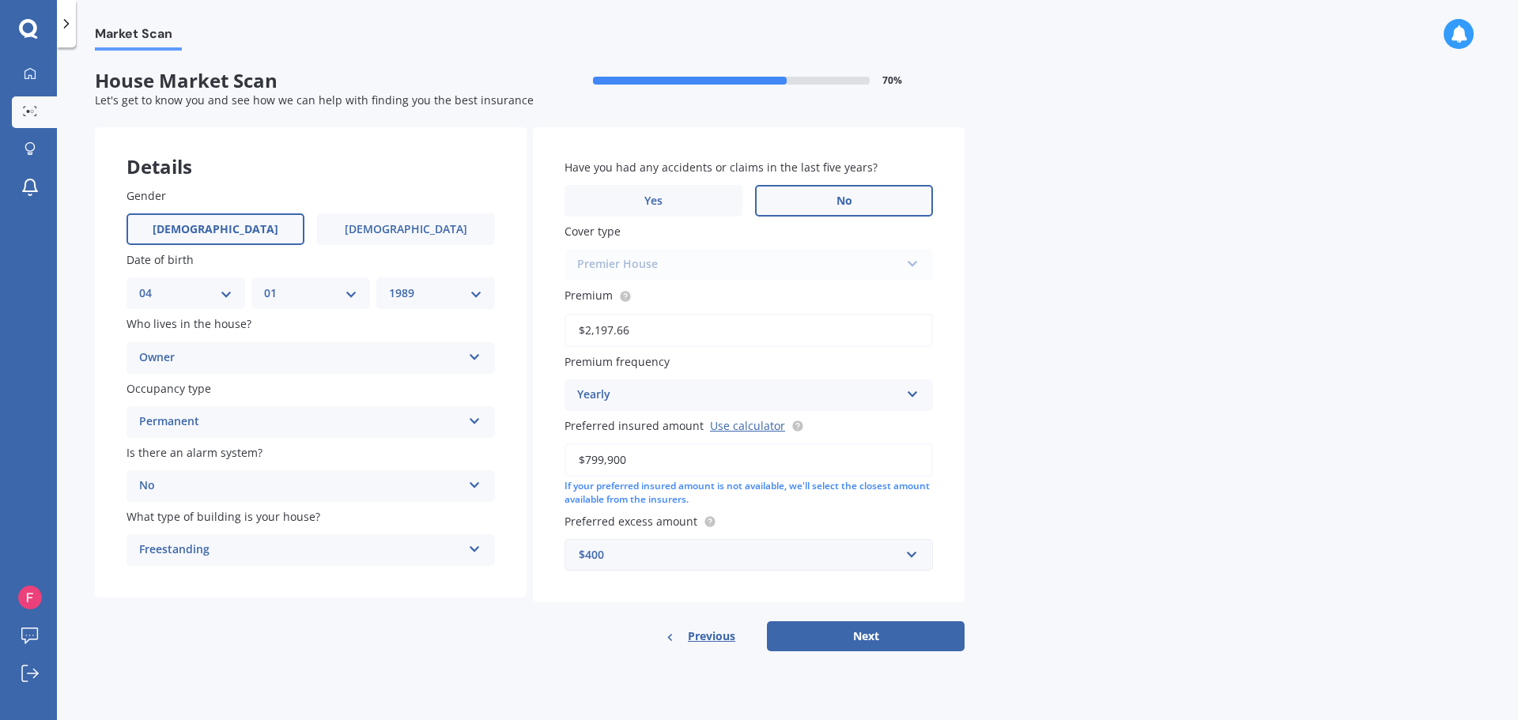
click at [0, 0] on input "No" at bounding box center [0, 0] width 0 height 0
click at [850, 644] on button "Next" at bounding box center [866, 636] width 198 height 30
select select "04"
select select "01"
select select "1989"
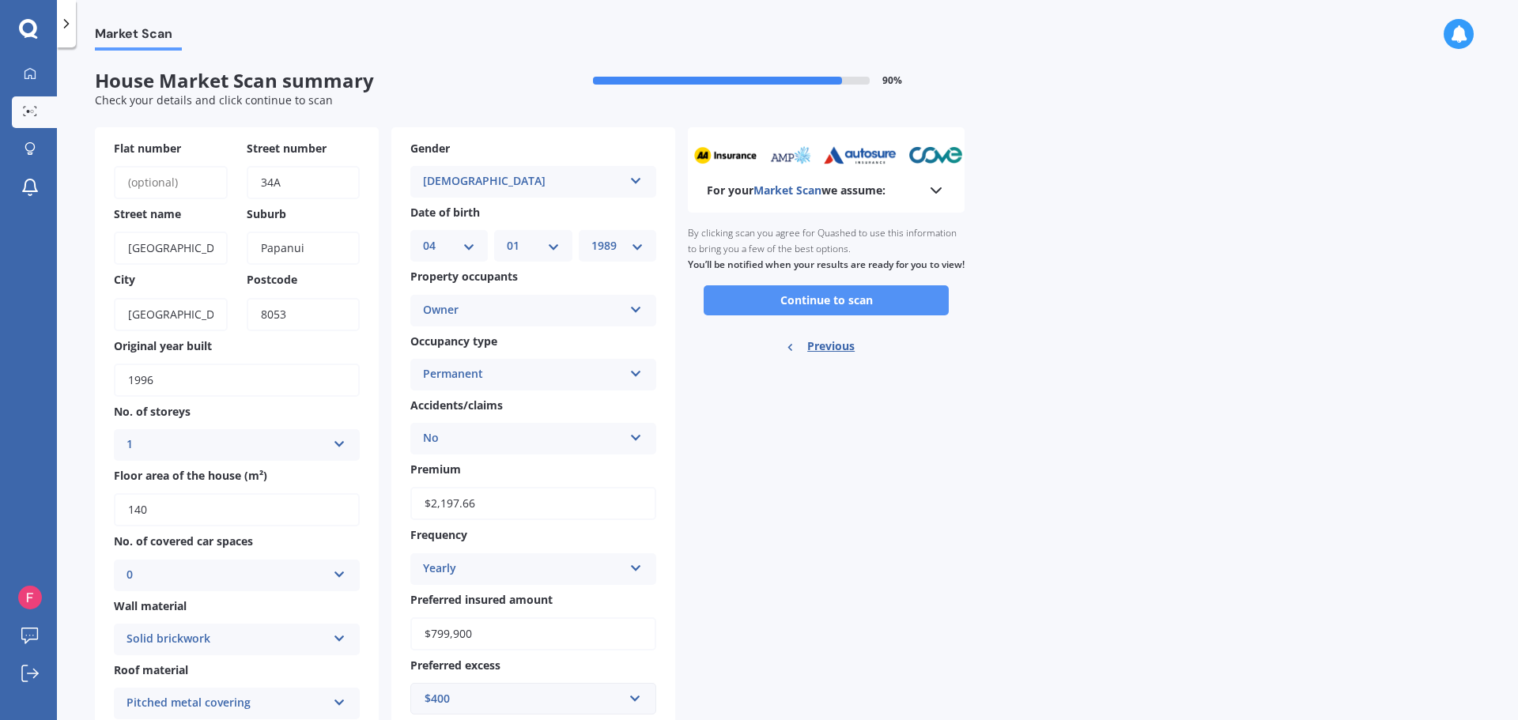
click at [829, 311] on button "Continue to scan" at bounding box center [826, 300] width 245 height 30
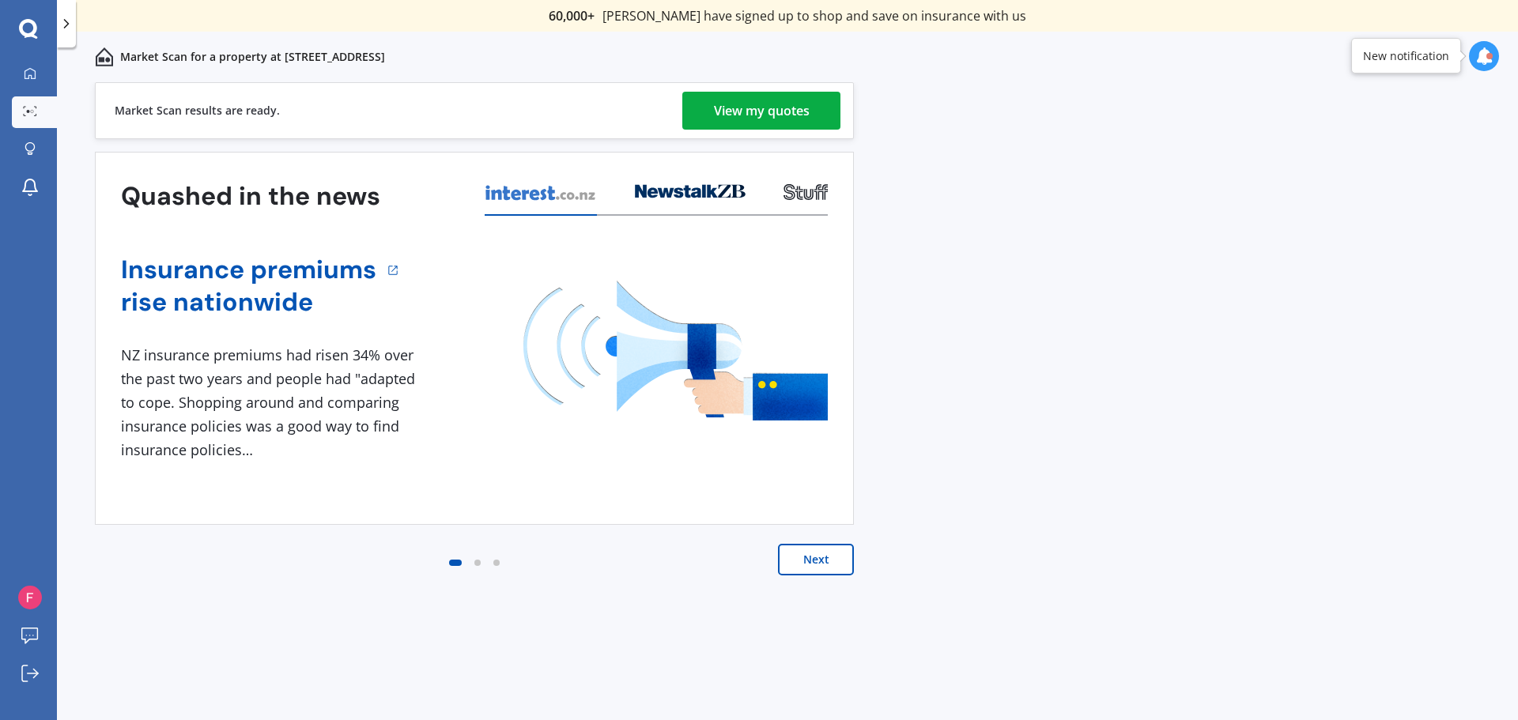
click at [763, 111] on div "View my quotes" at bounding box center [762, 111] width 96 height 38
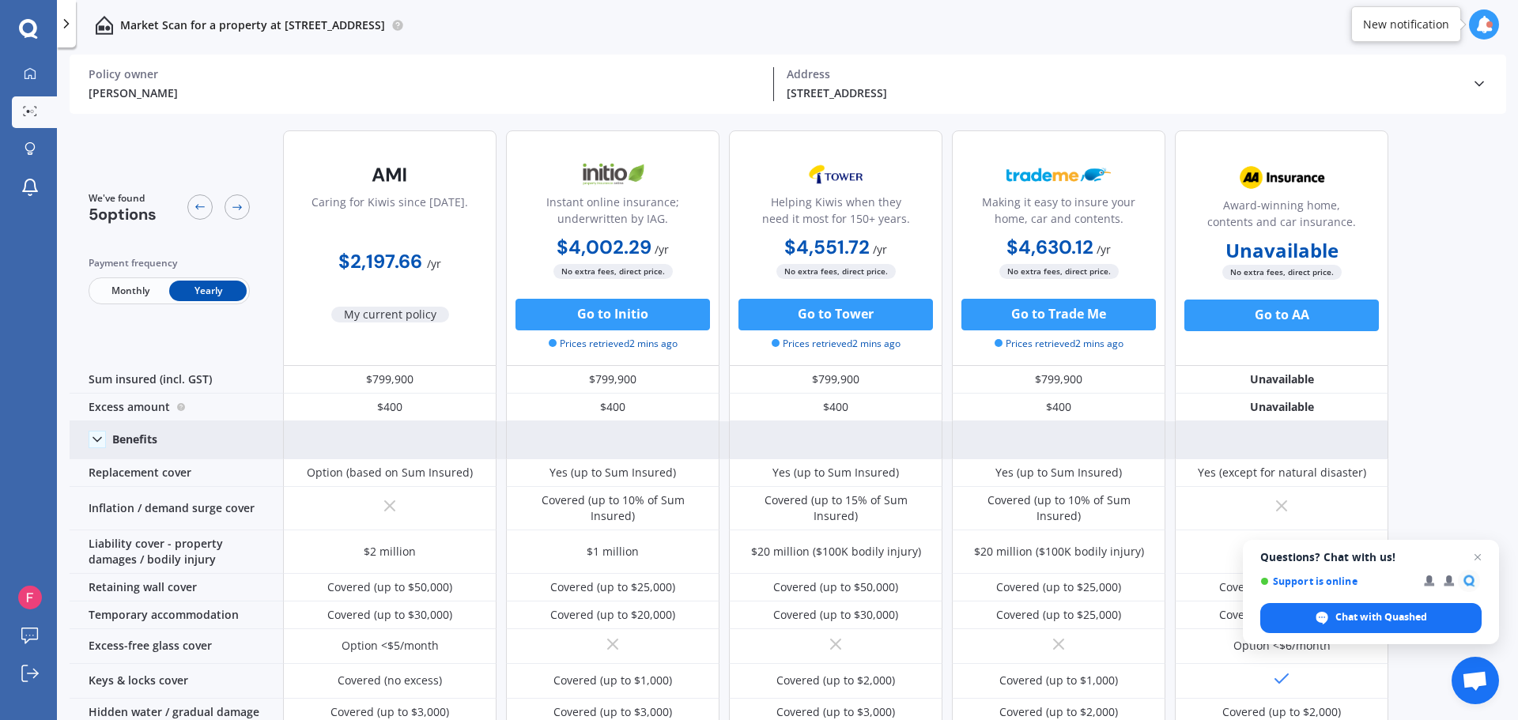
click at [95, 432] on icon at bounding box center [97, 440] width 16 height 16
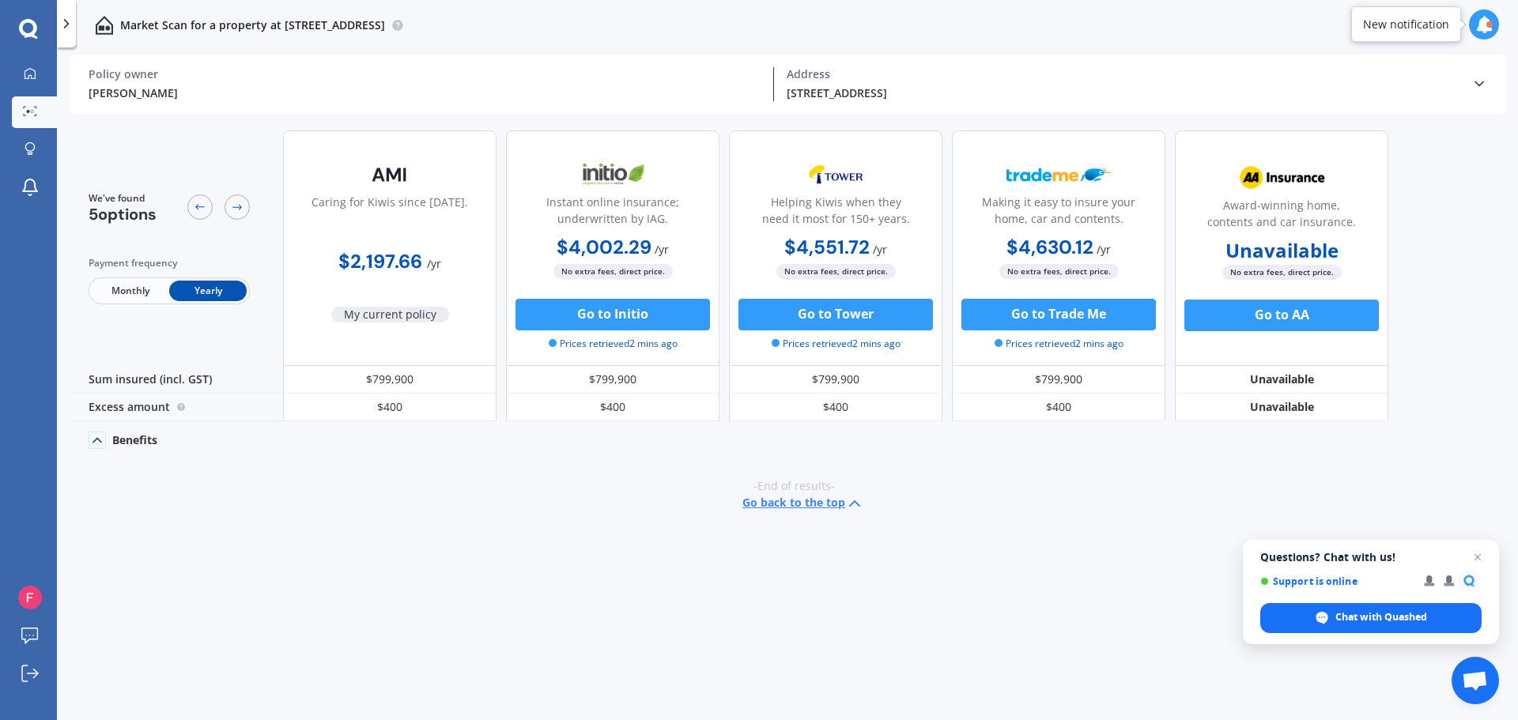
click at [96, 439] on polyline at bounding box center [97, 440] width 8 height 4
